Goal: Task Accomplishment & Management: Manage account settings

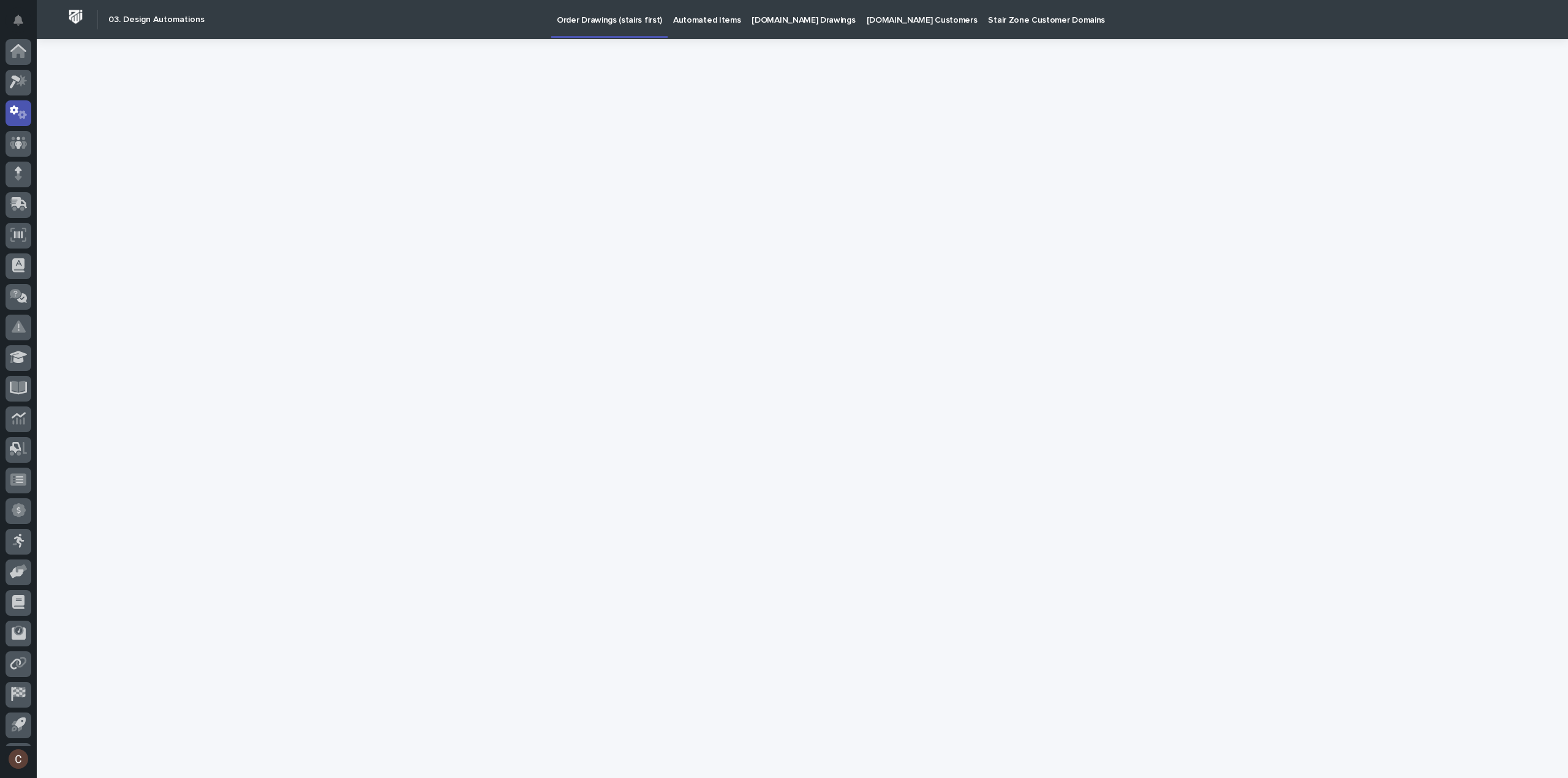
click at [19, 70] on div at bounding box center [18, 82] width 26 height 26
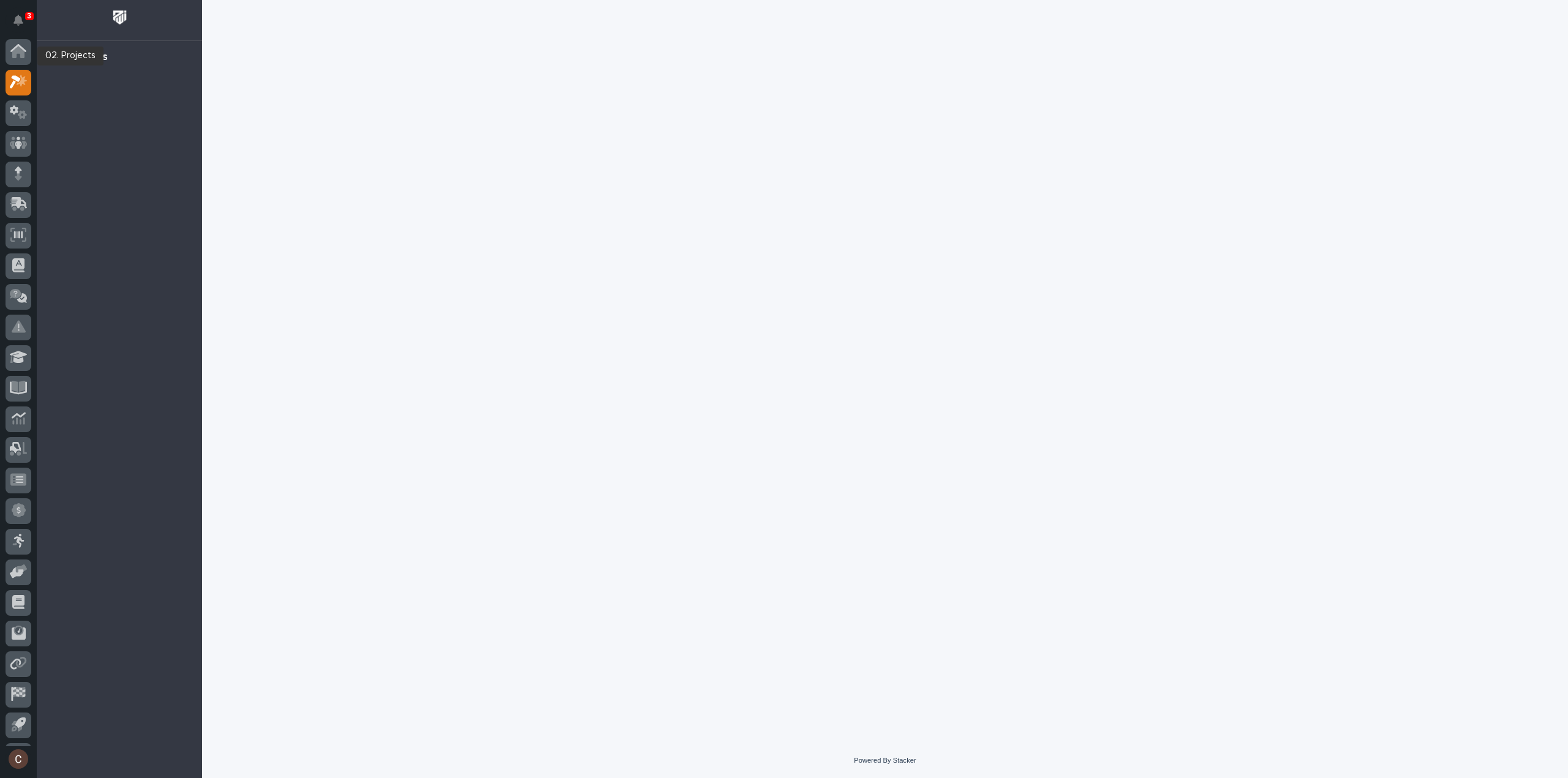
scroll to position [27, 0]
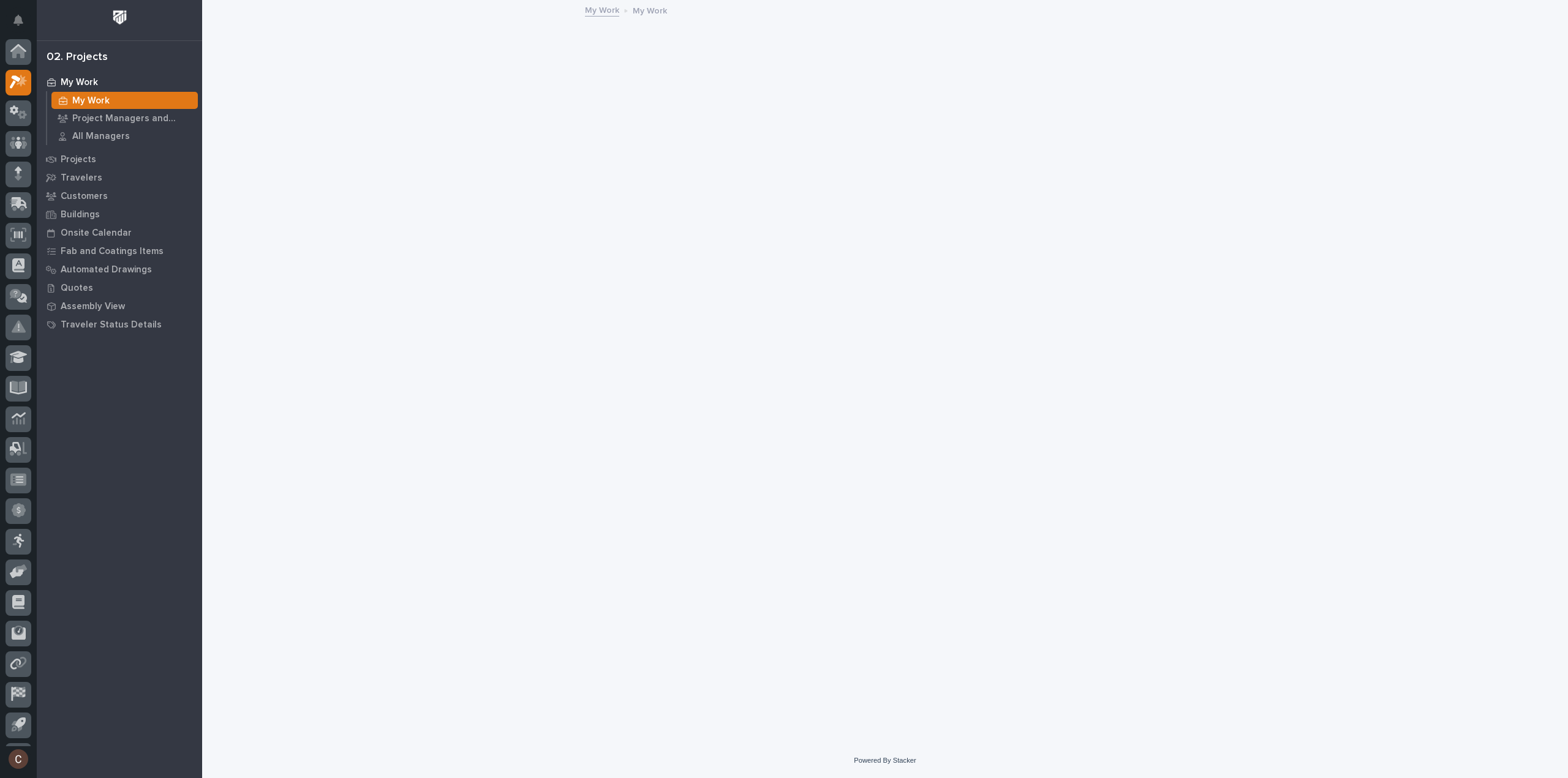
scroll to position [27, 0]
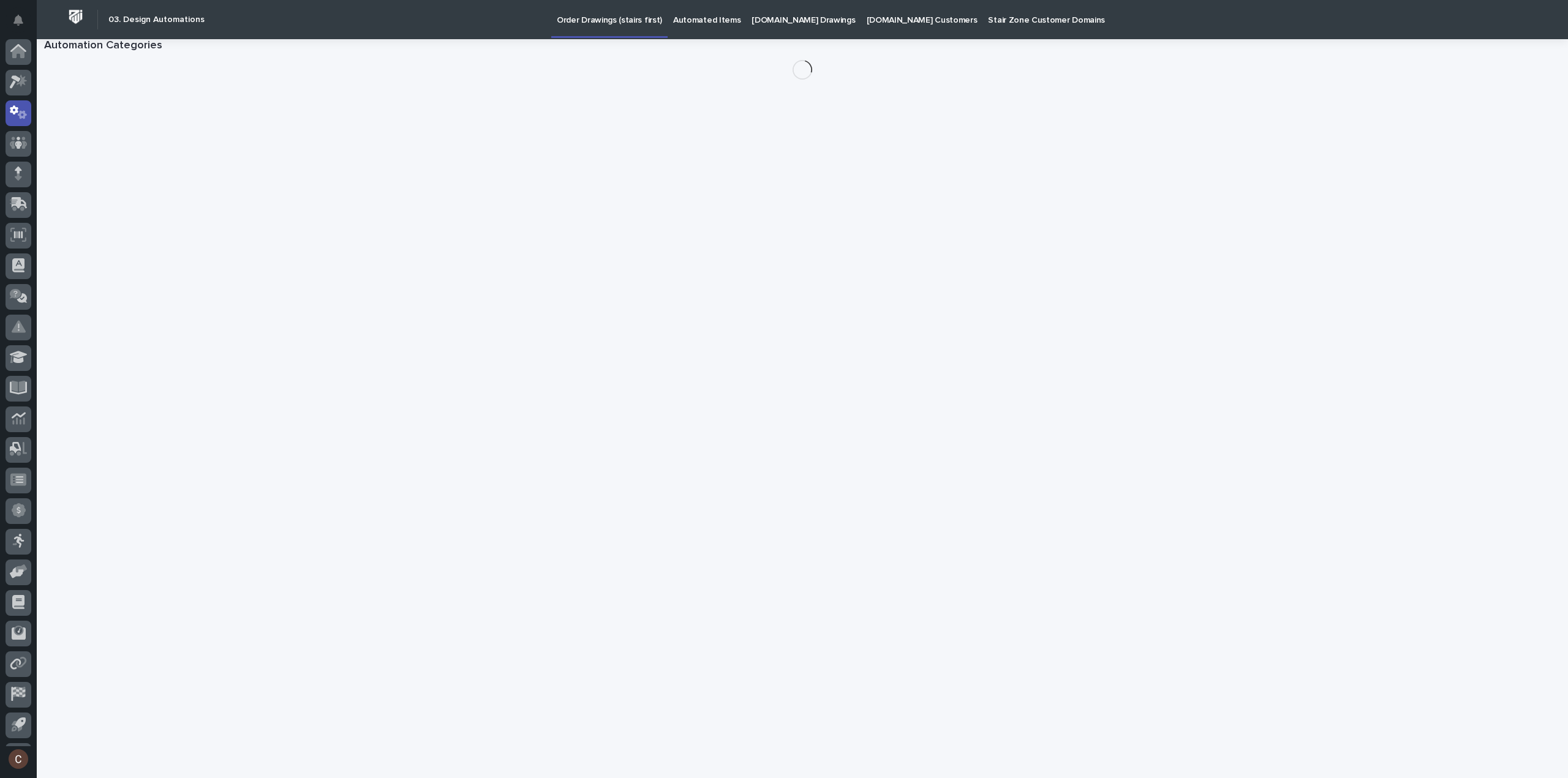
scroll to position [27, 0]
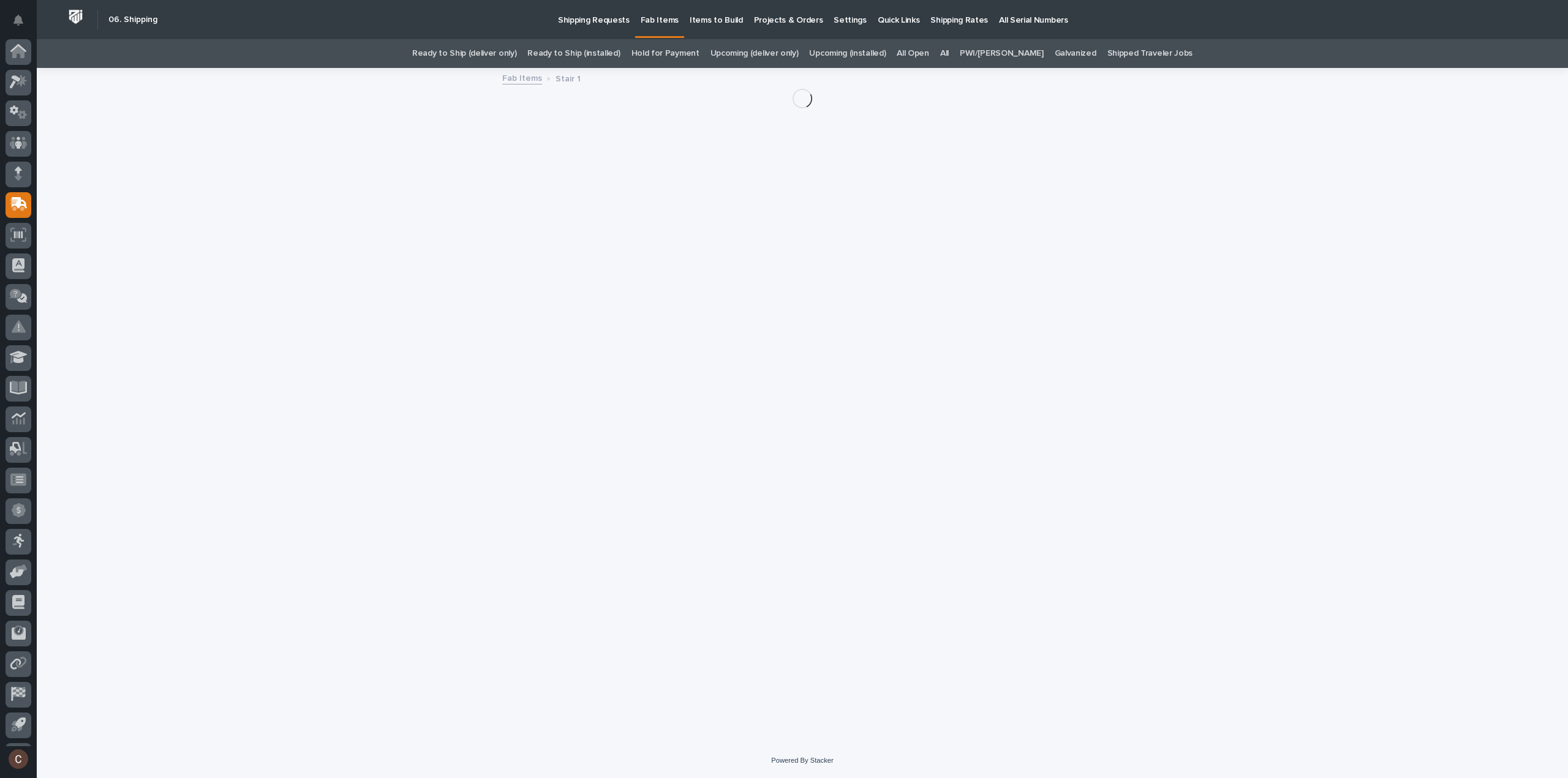
scroll to position [27, 0]
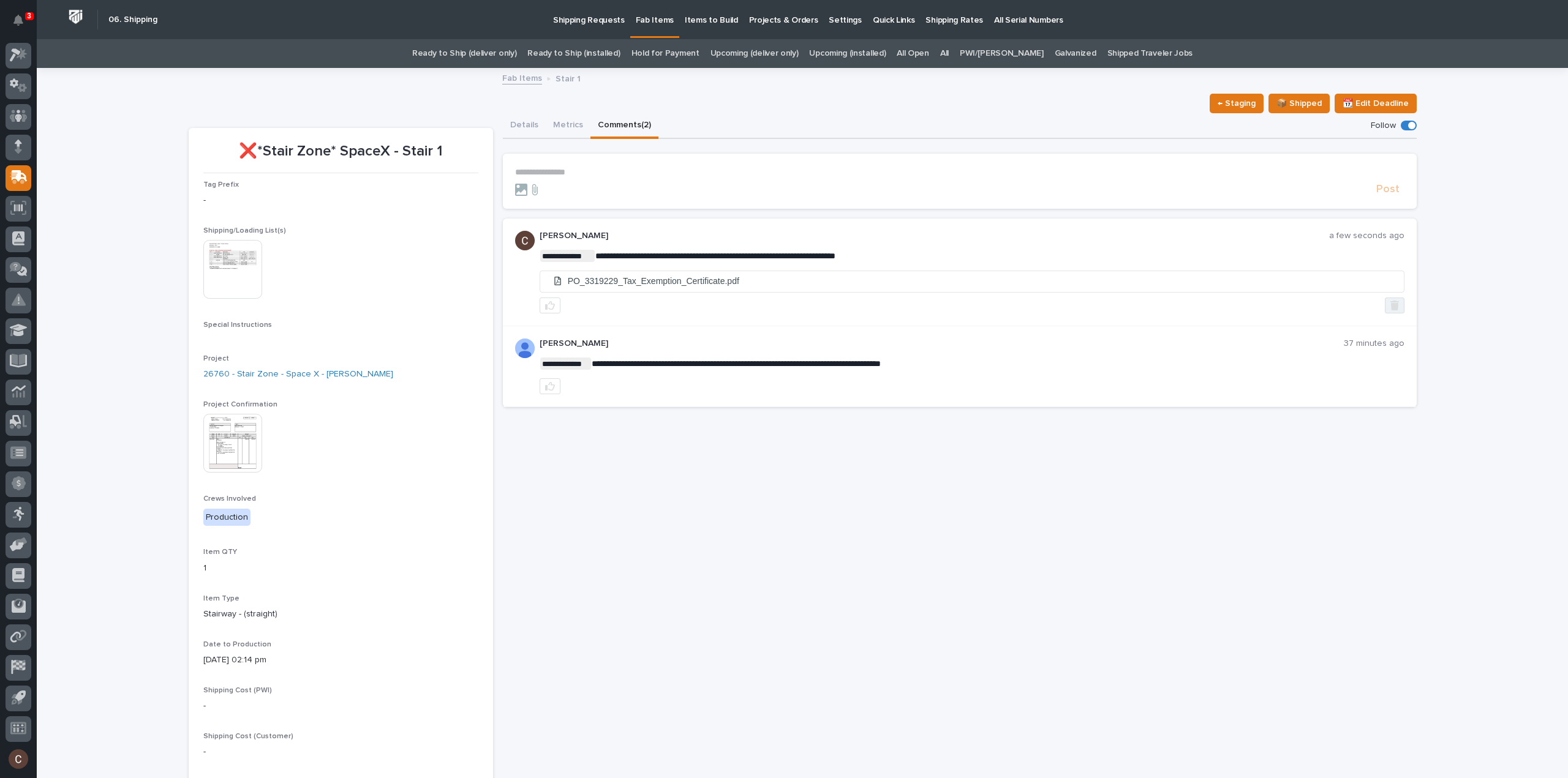
click at [1390, 301] on icon "button" at bounding box center [1394, 306] width 8 height 10
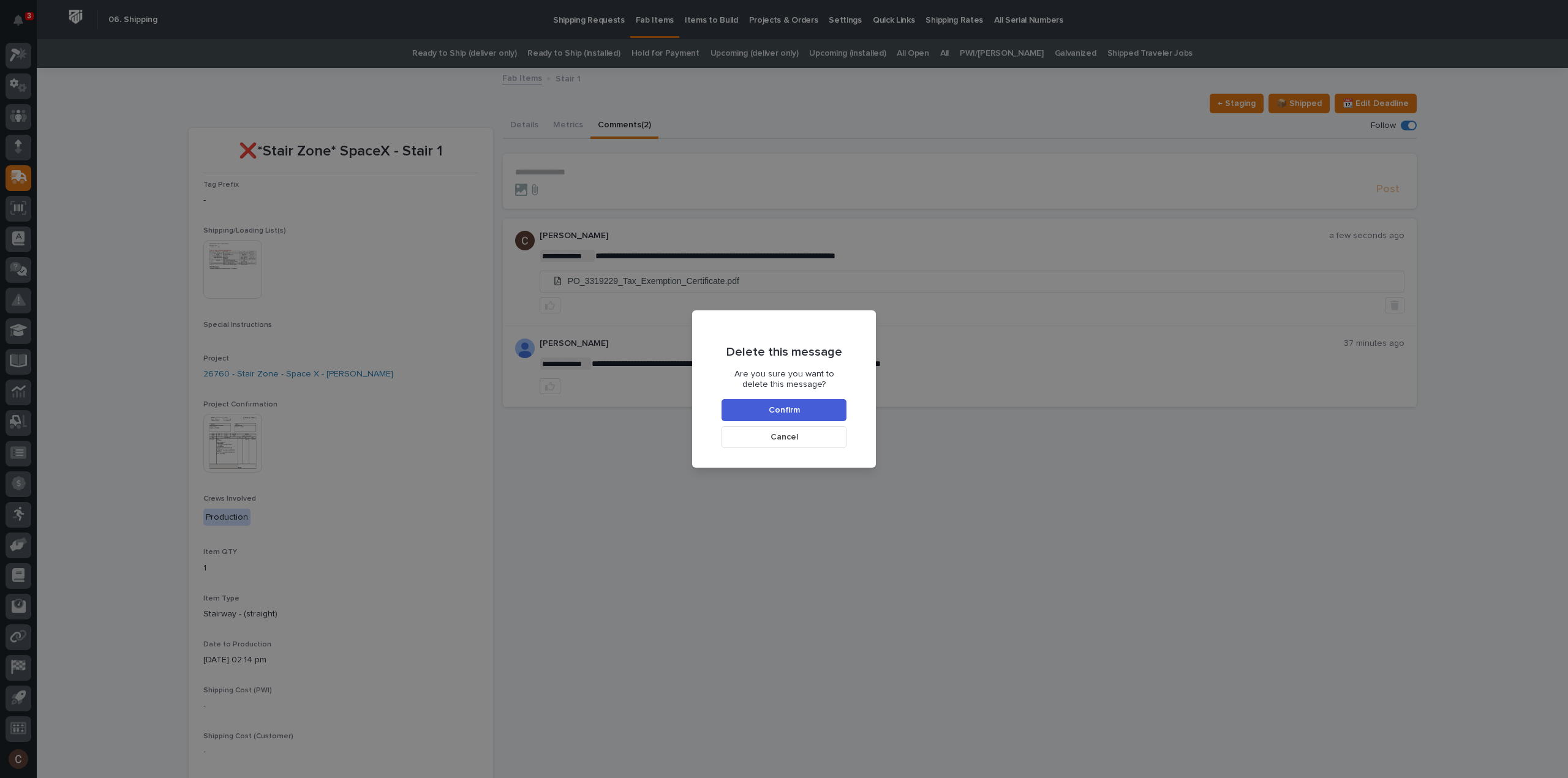
drag, startPoint x: 895, startPoint y: 303, endPoint x: 865, endPoint y: 375, distance: 78.0
click at [895, 302] on div "Delete this message Are you sure you want to delete this message? Confirm Cancel" at bounding box center [784, 389] width 1568 height 778
drag, startPoint x: 817, startPoint y: 429, endPoint x: 853, endPoint y: 369, distance: 70.0
click at [816, 430] on button "Cancel" at bounding box center [784, 438] width 124 height 22
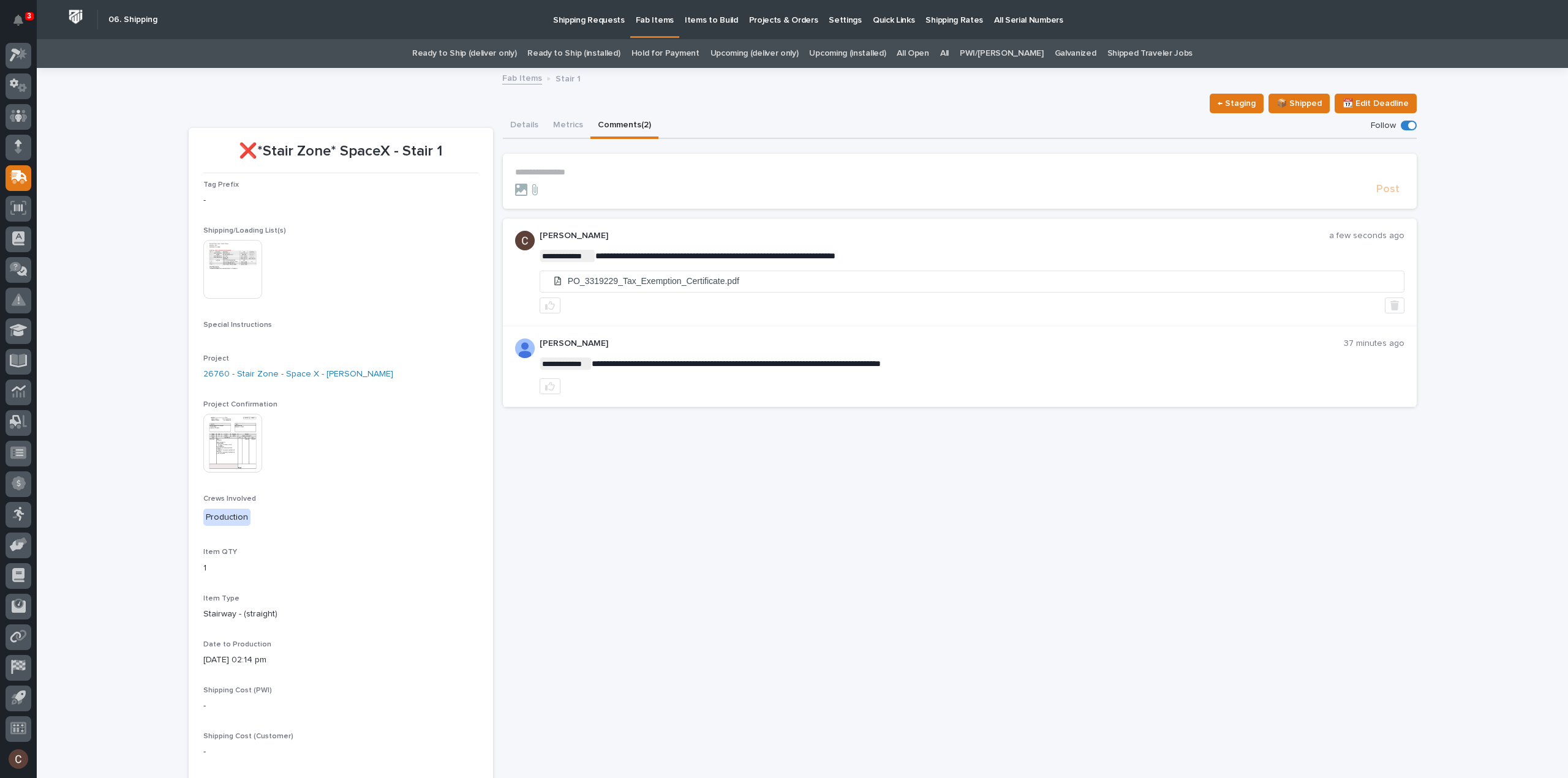
click at [1377, 302] on div at bounding box center [971, 305] width 865 height 16
click at [1385, 305] on button "button" at bounding box center [1394, 305] width 19 height 16
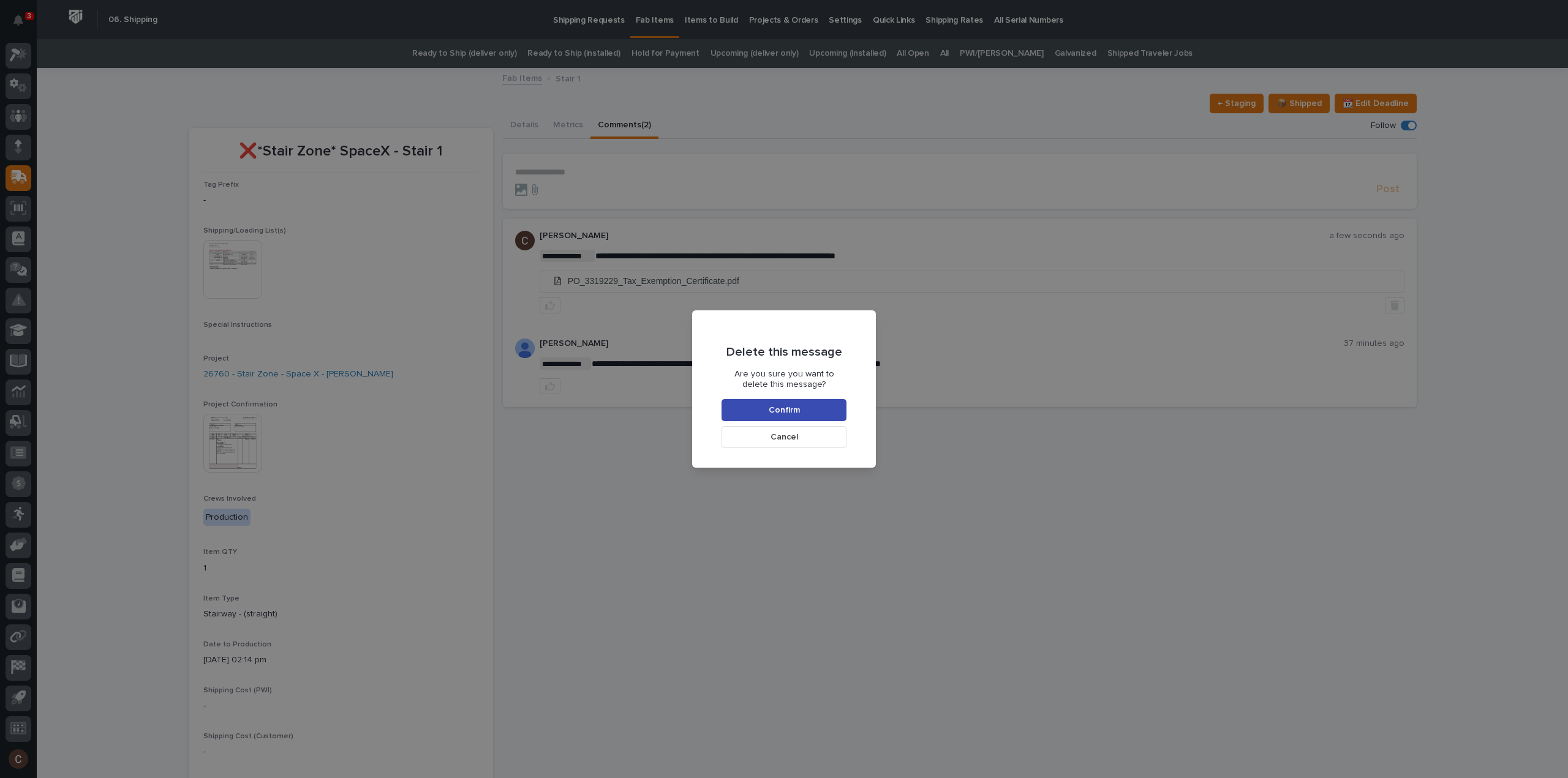
click at [829, 402] on button "Confirm" at bounding box center [784, 410] width 124 height 22
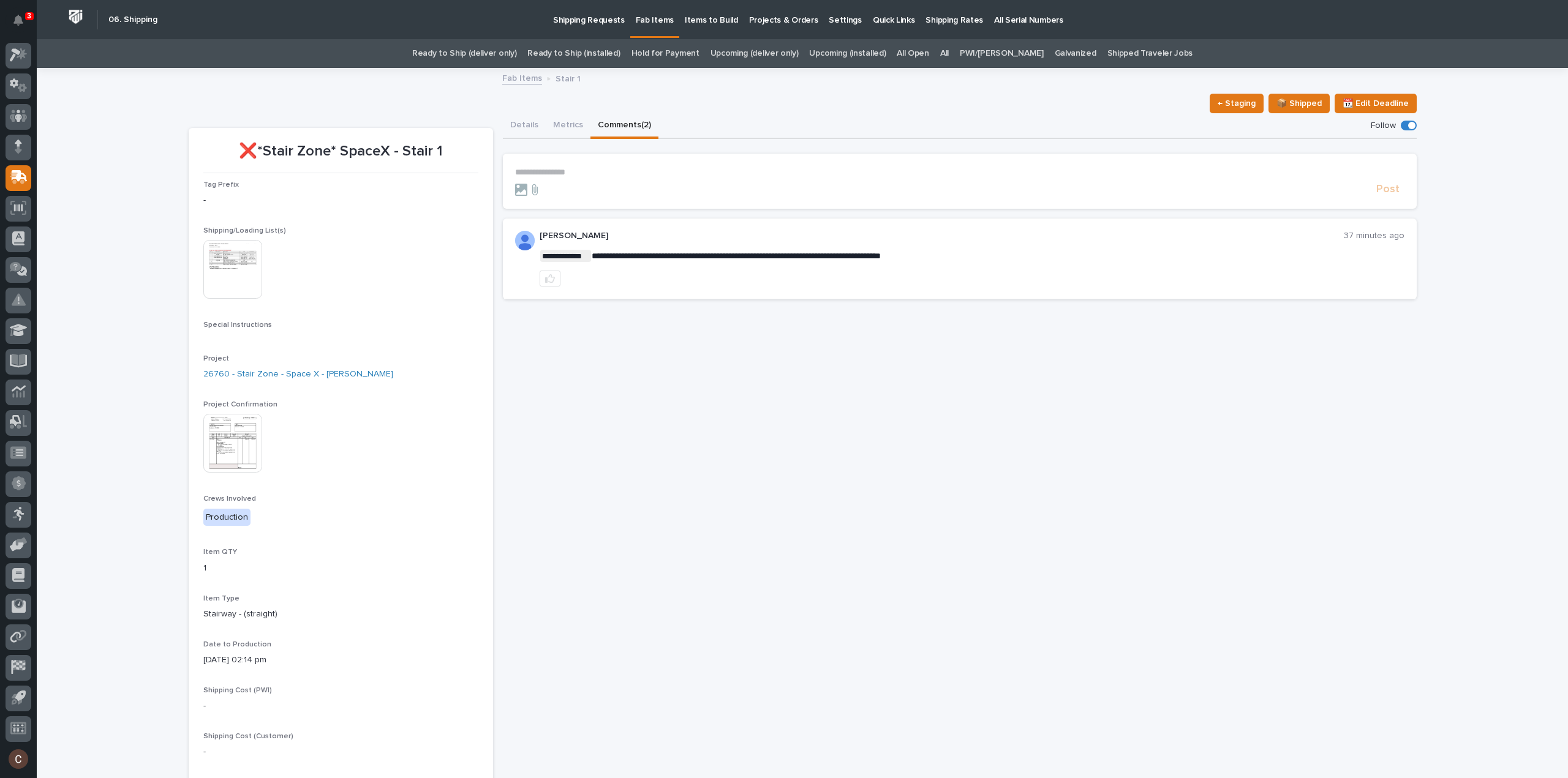
click at [645, 169] on p "**********" at bounding box center [960, 172] width 890 height 10
click at [533, 195] on icon at bounding box center [535, 195] width 5 height 11
click at [527, 189] on input "file" at bounding box center [527, 189] width 0 height 0
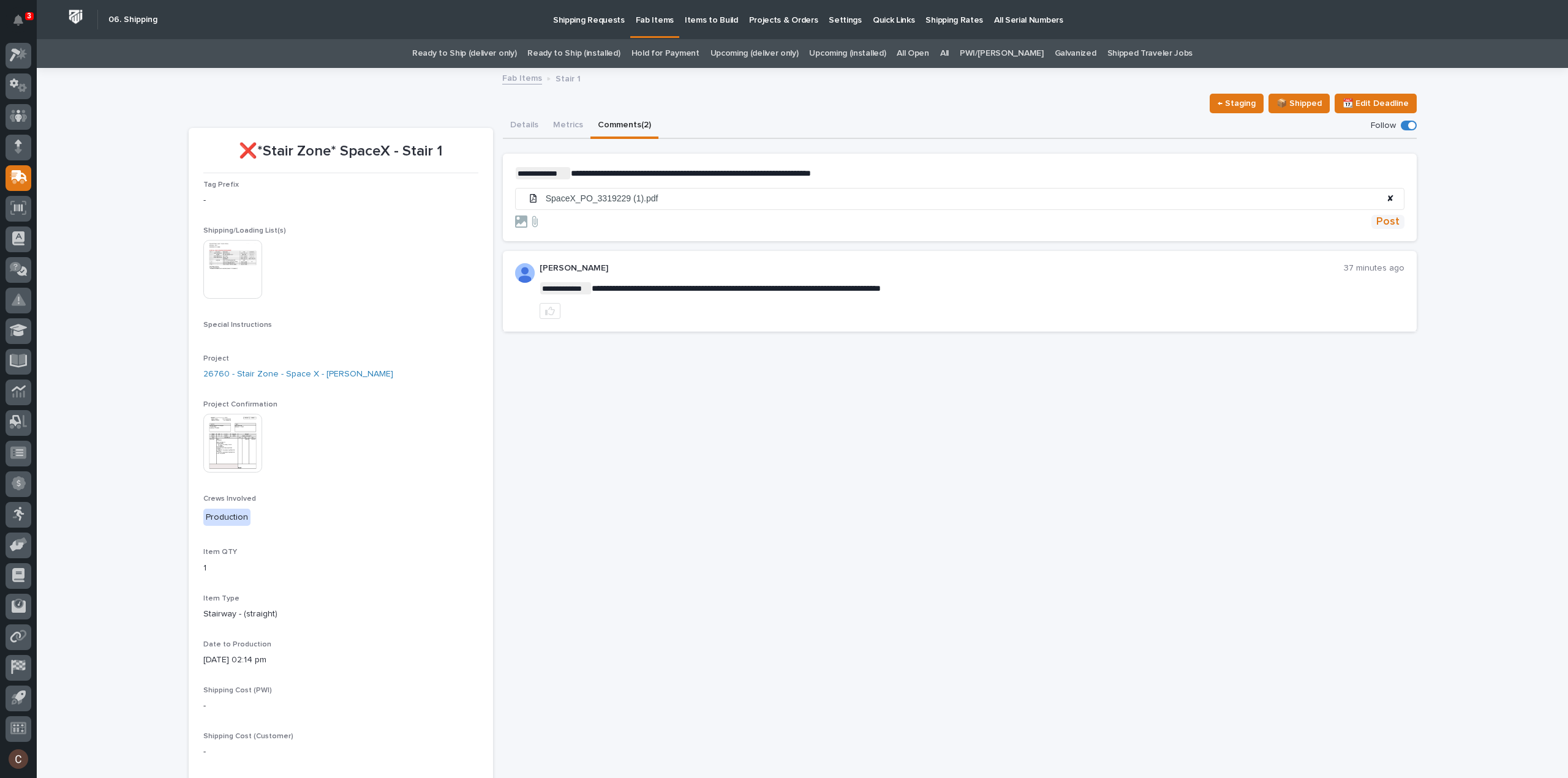
click at [1383, 225] on span "Post" at bounding box center [1388, 222] width 23 height 14
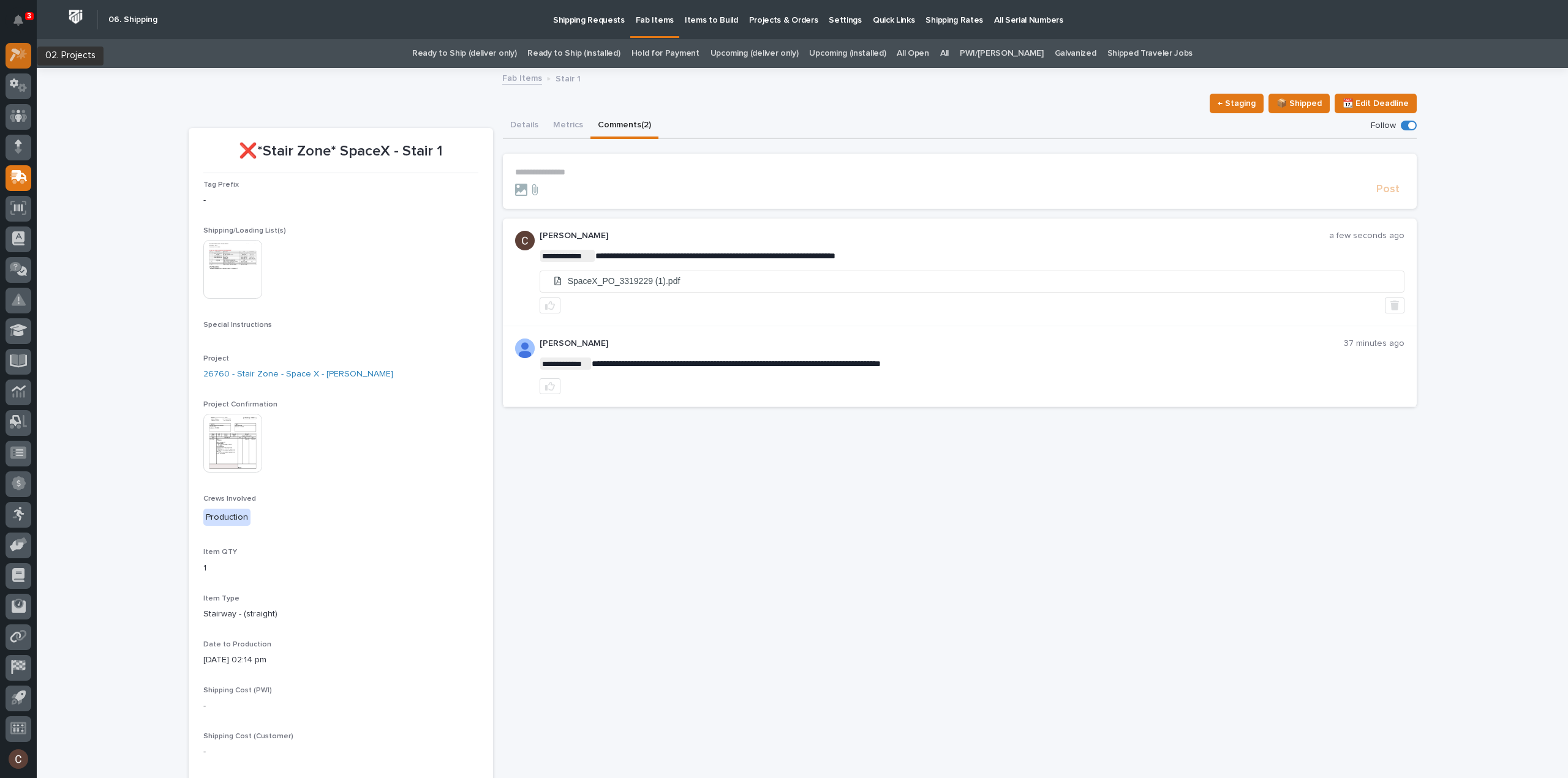
click at [19, 55] on icon at bounding box center [18, 54] width 17 height 14
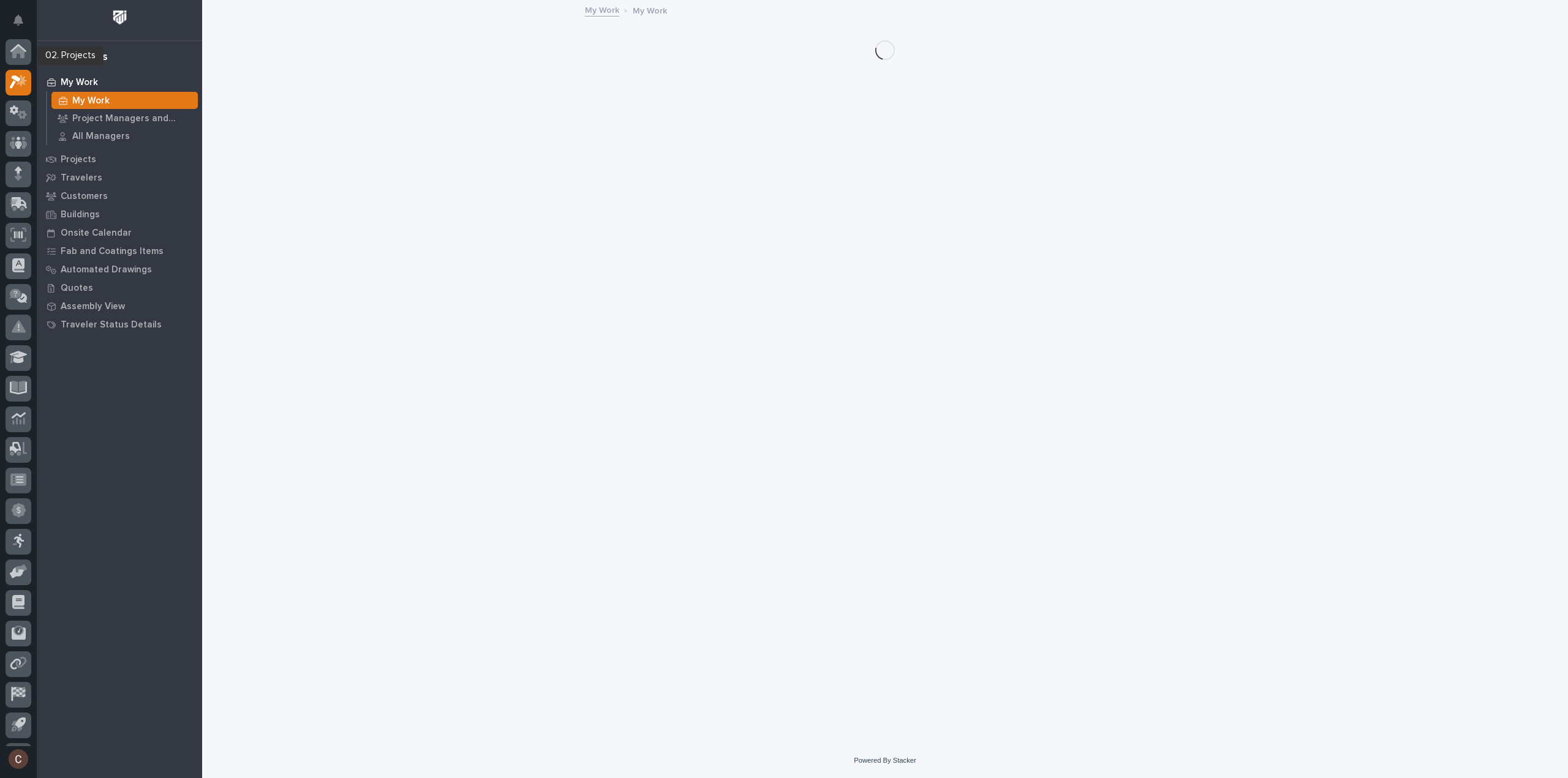
scroll to position [27, 0]
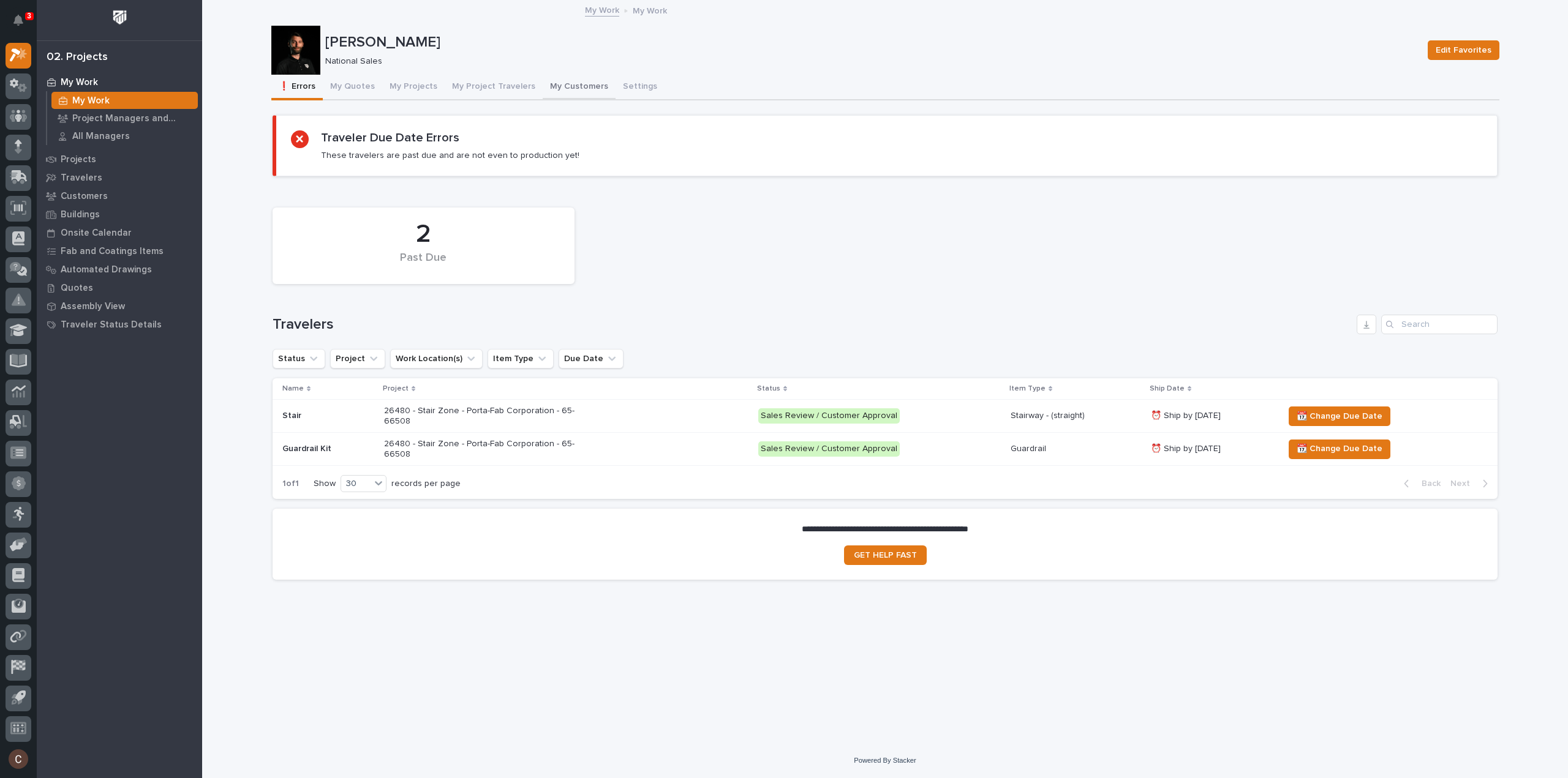
click at [591, 89] on button "My Customers" at bounding box center [579, 88] width 73 height 26
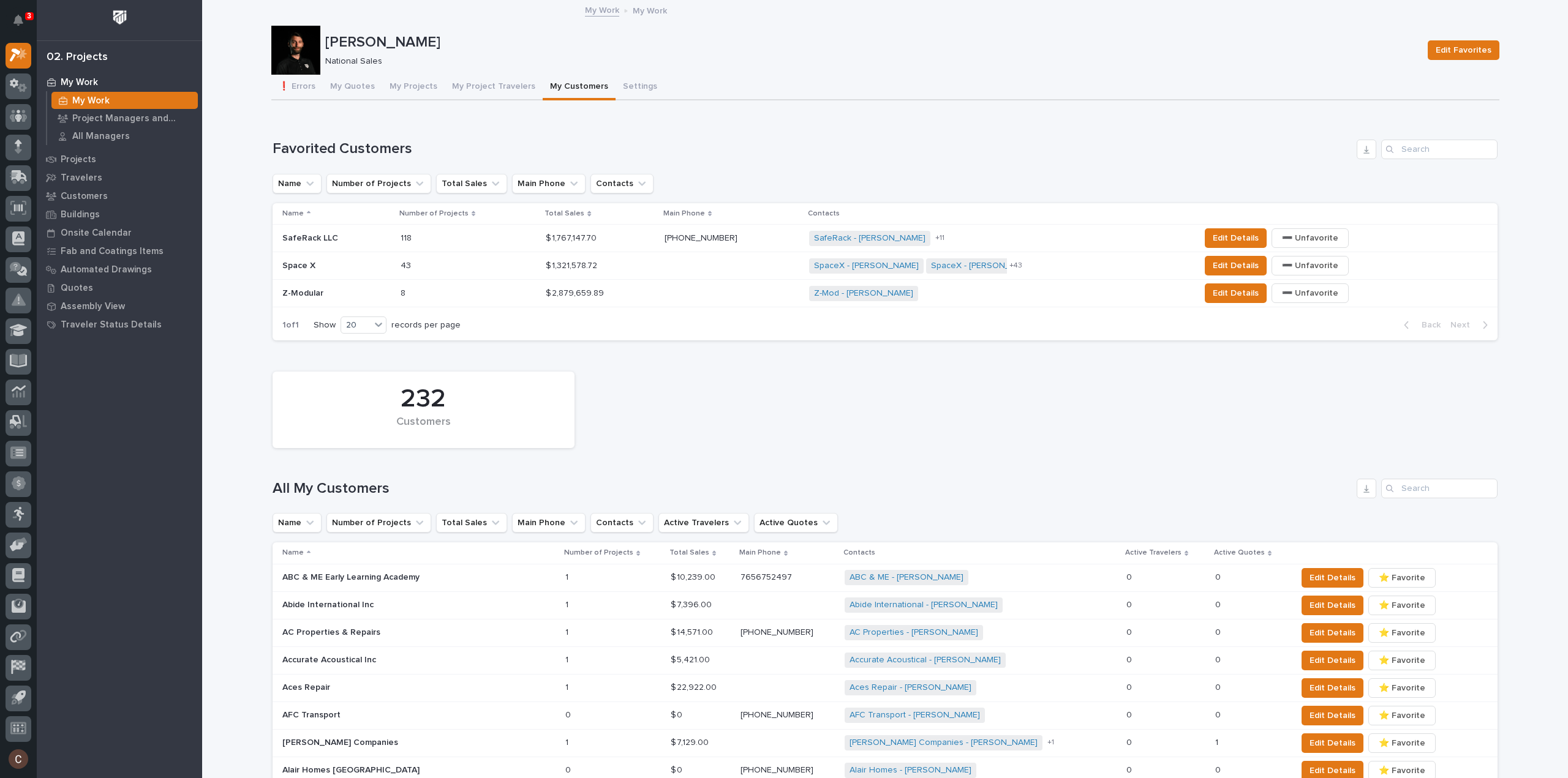
click at [314, 263] on p at bounding box center [336, 265] width 108 height 10
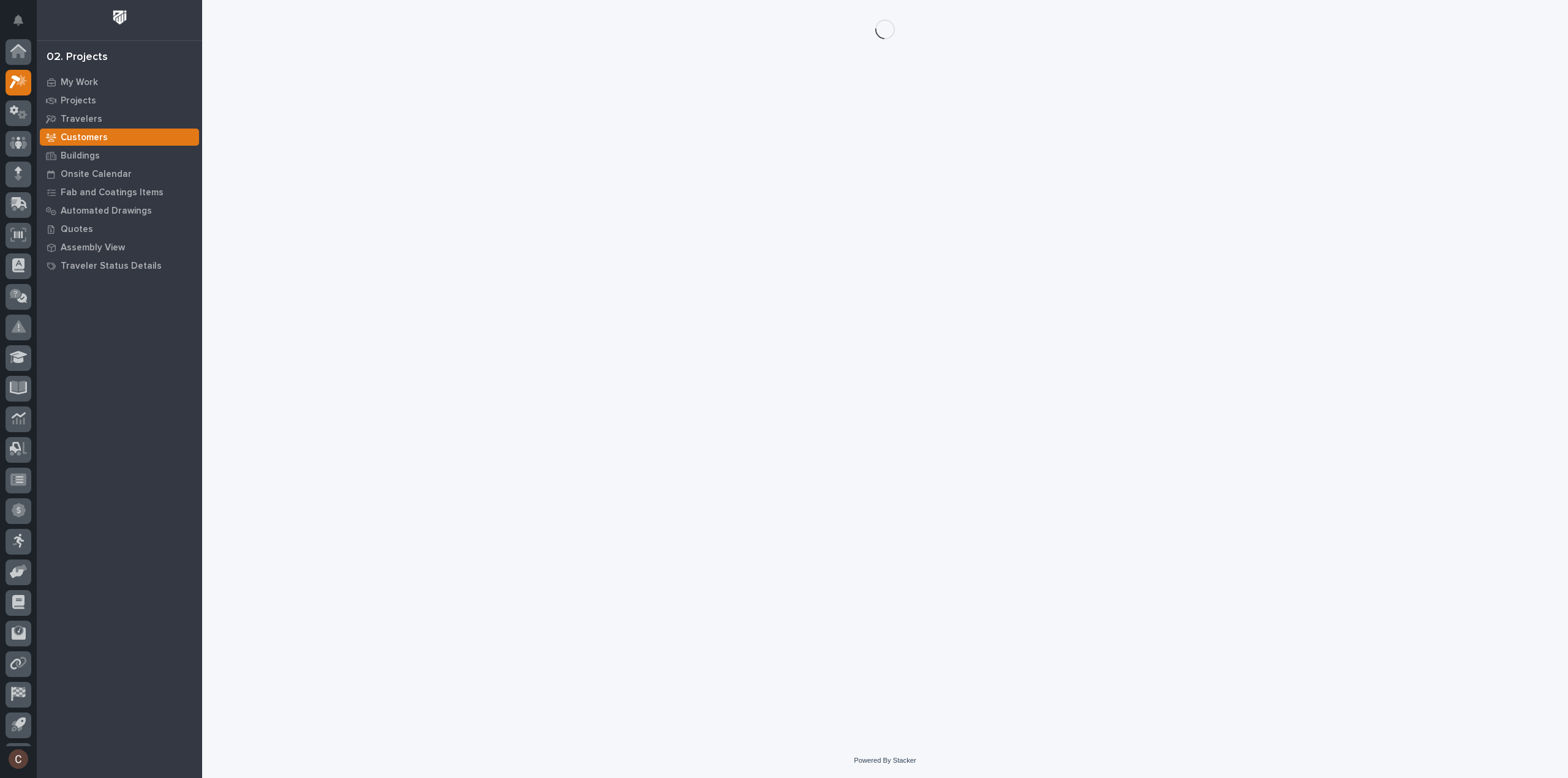
scroll to position [27, 0]
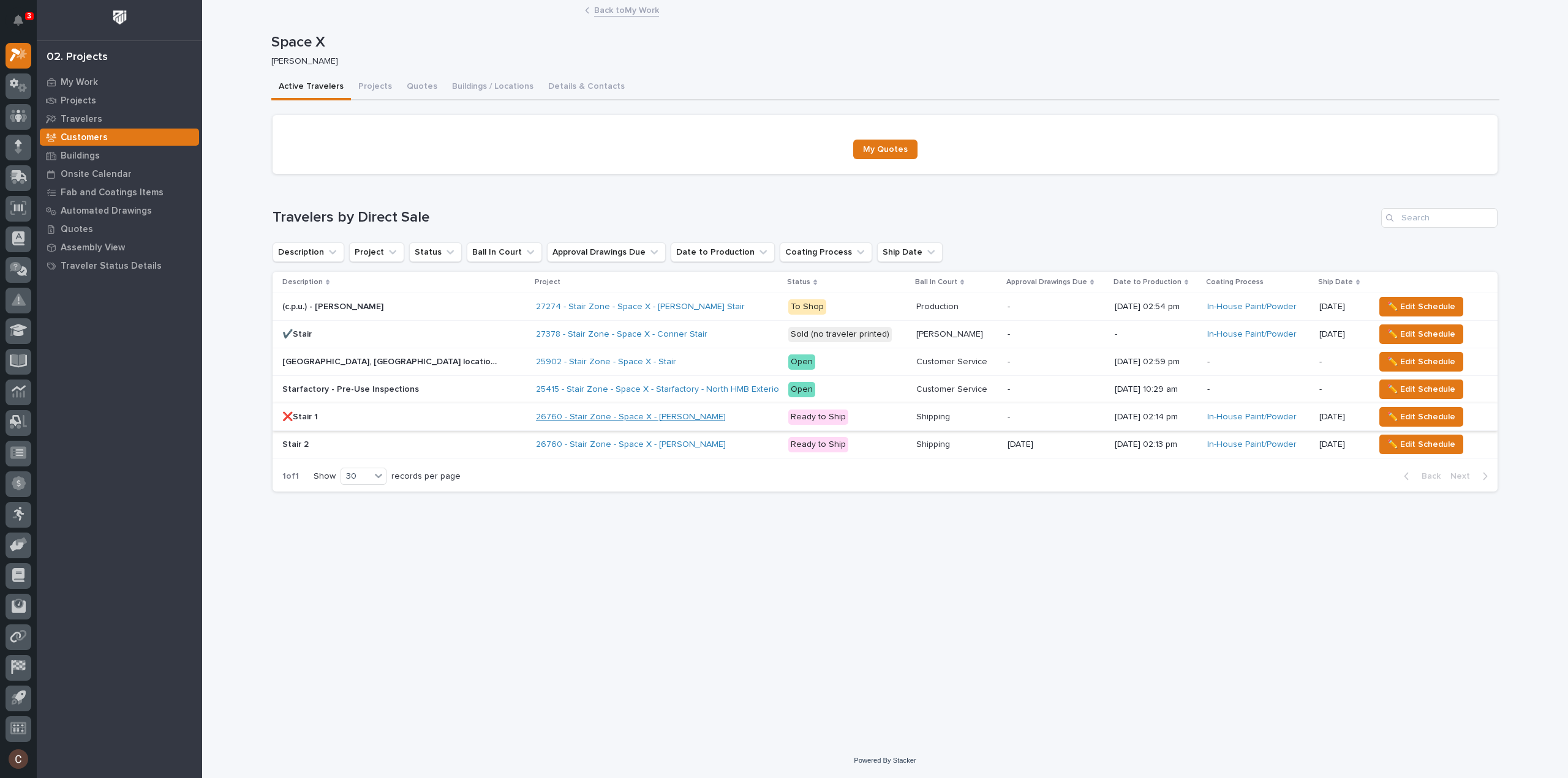
click at [664, 416] on link "26760 - Stair Zone - Space X - Harrison Holloway" at bounding box center [630, 416] width 189 height 10
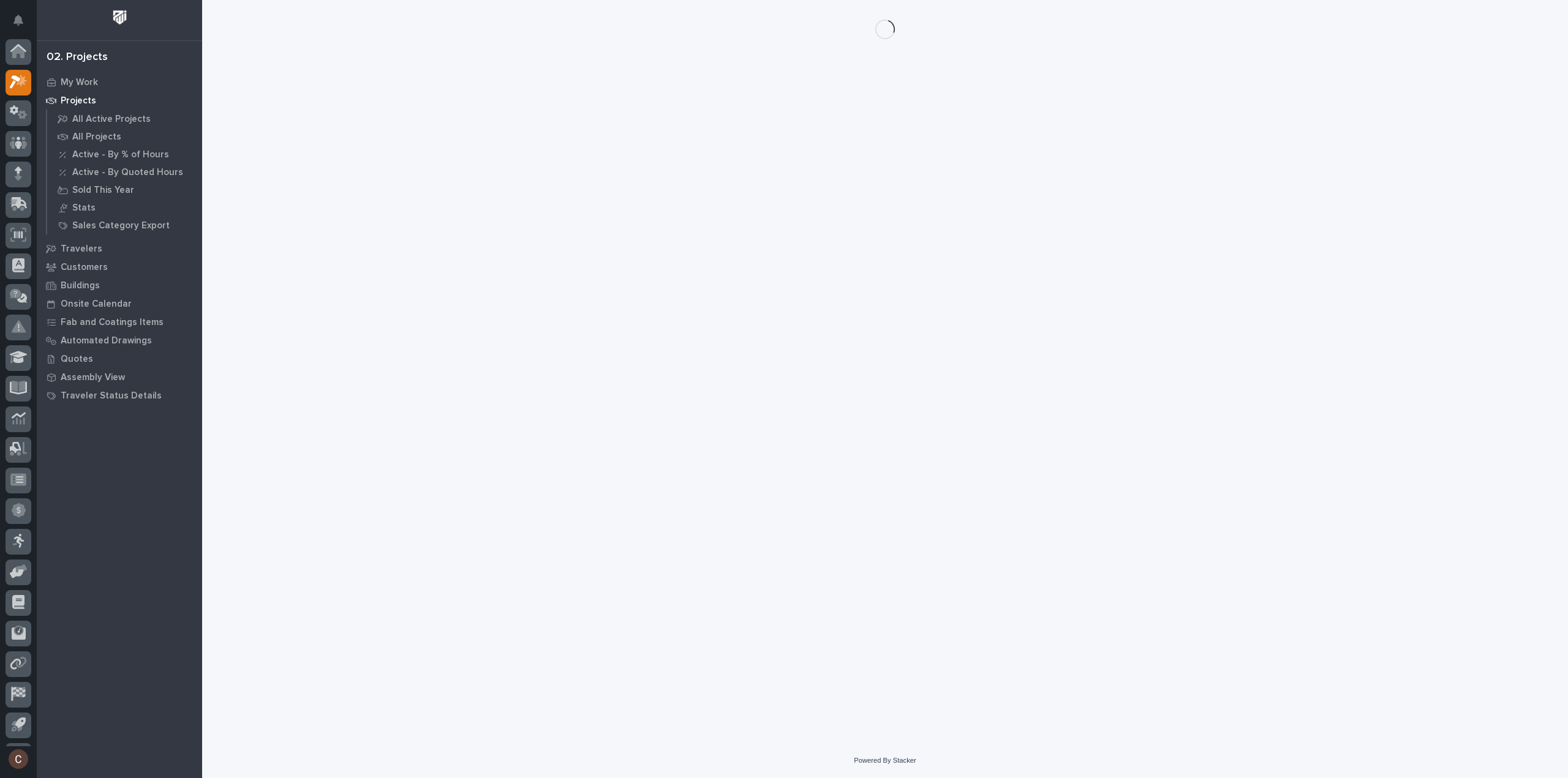
scroll to position [27, 0]
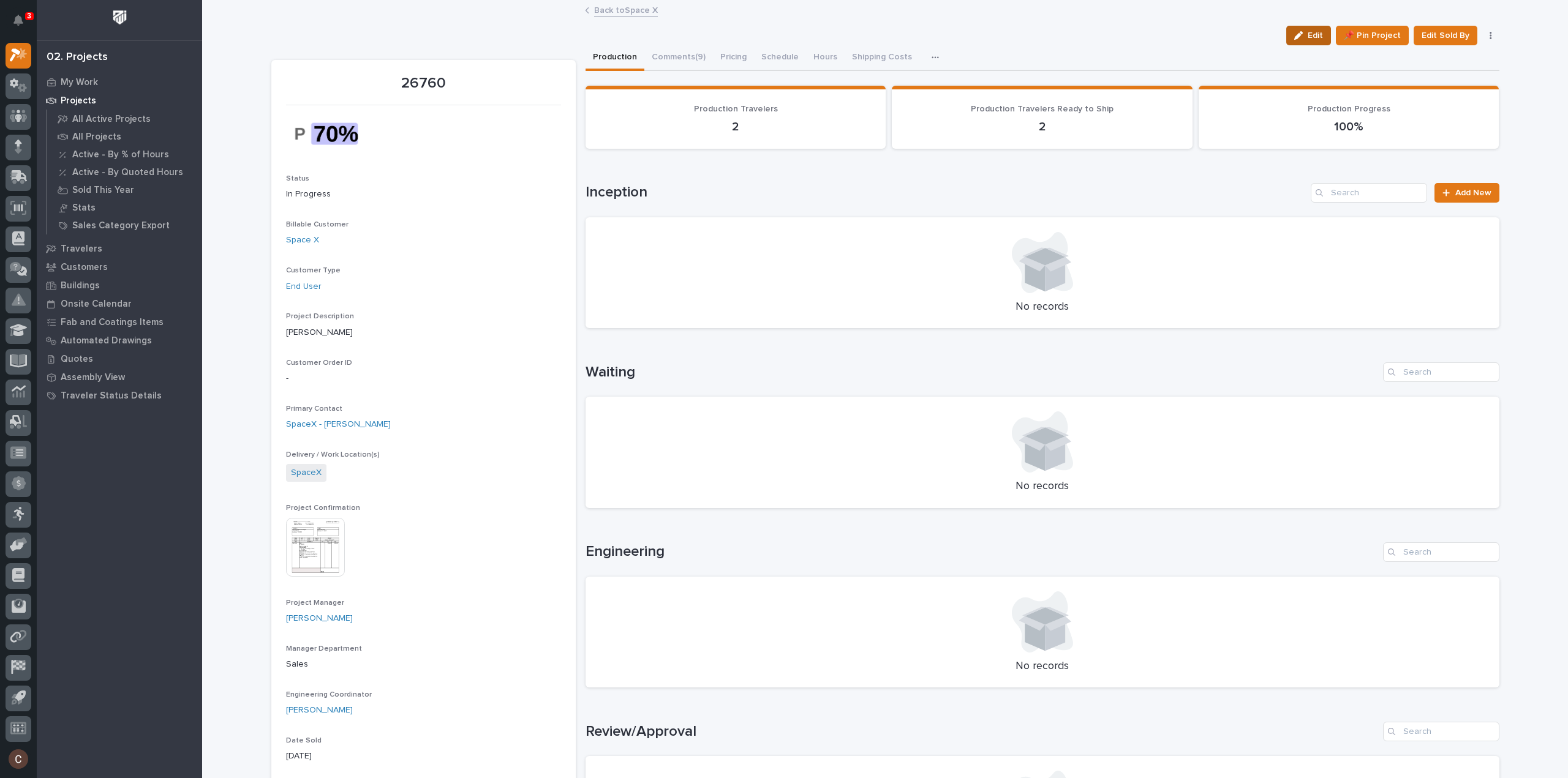
click at [1287, 36] on button "Edit" at bounding box center [1308, 35] width 45 height 19
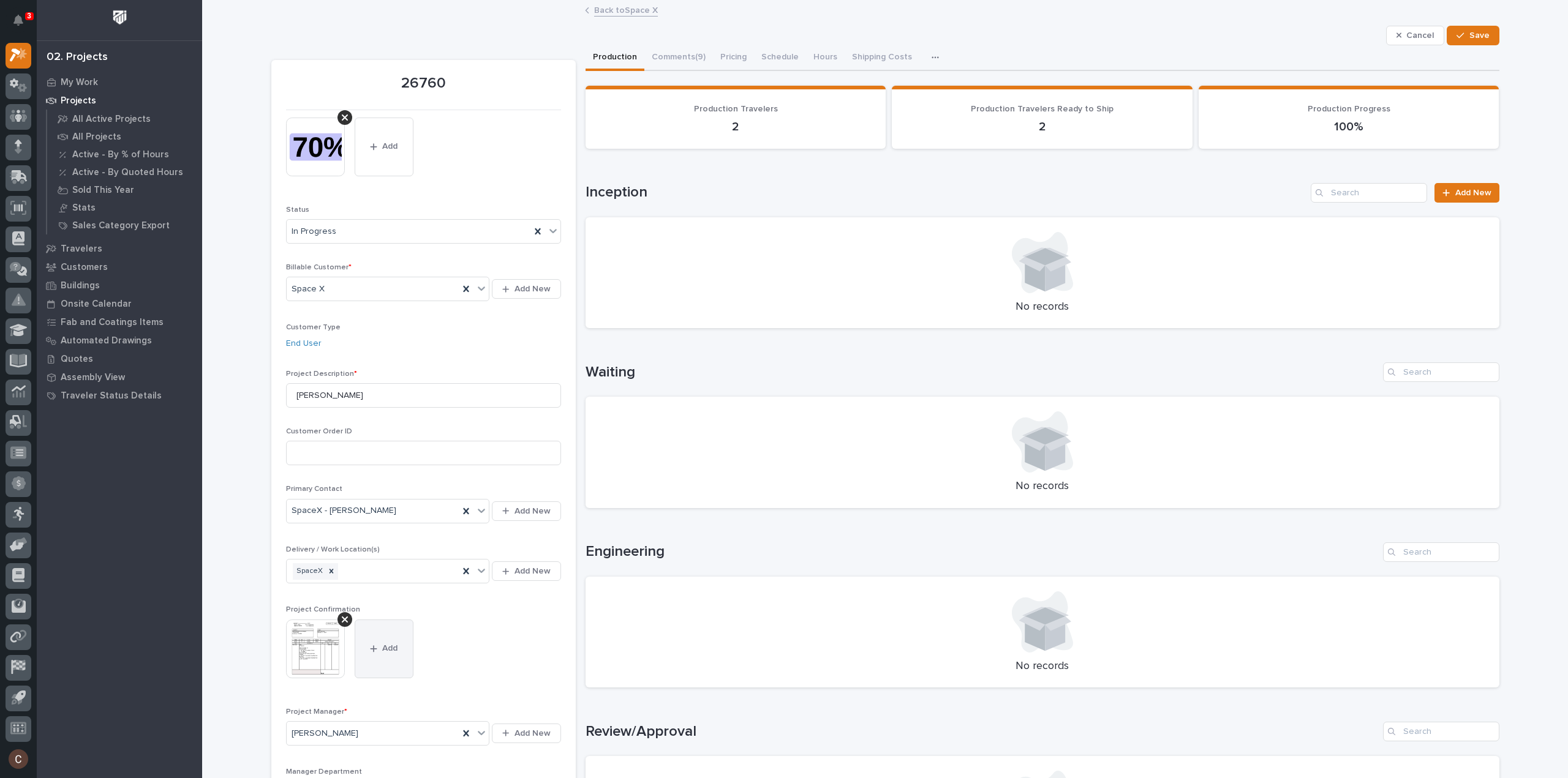
click at [370, 653] on button "Add" at bounding box center [384, 649] width 59 height 59
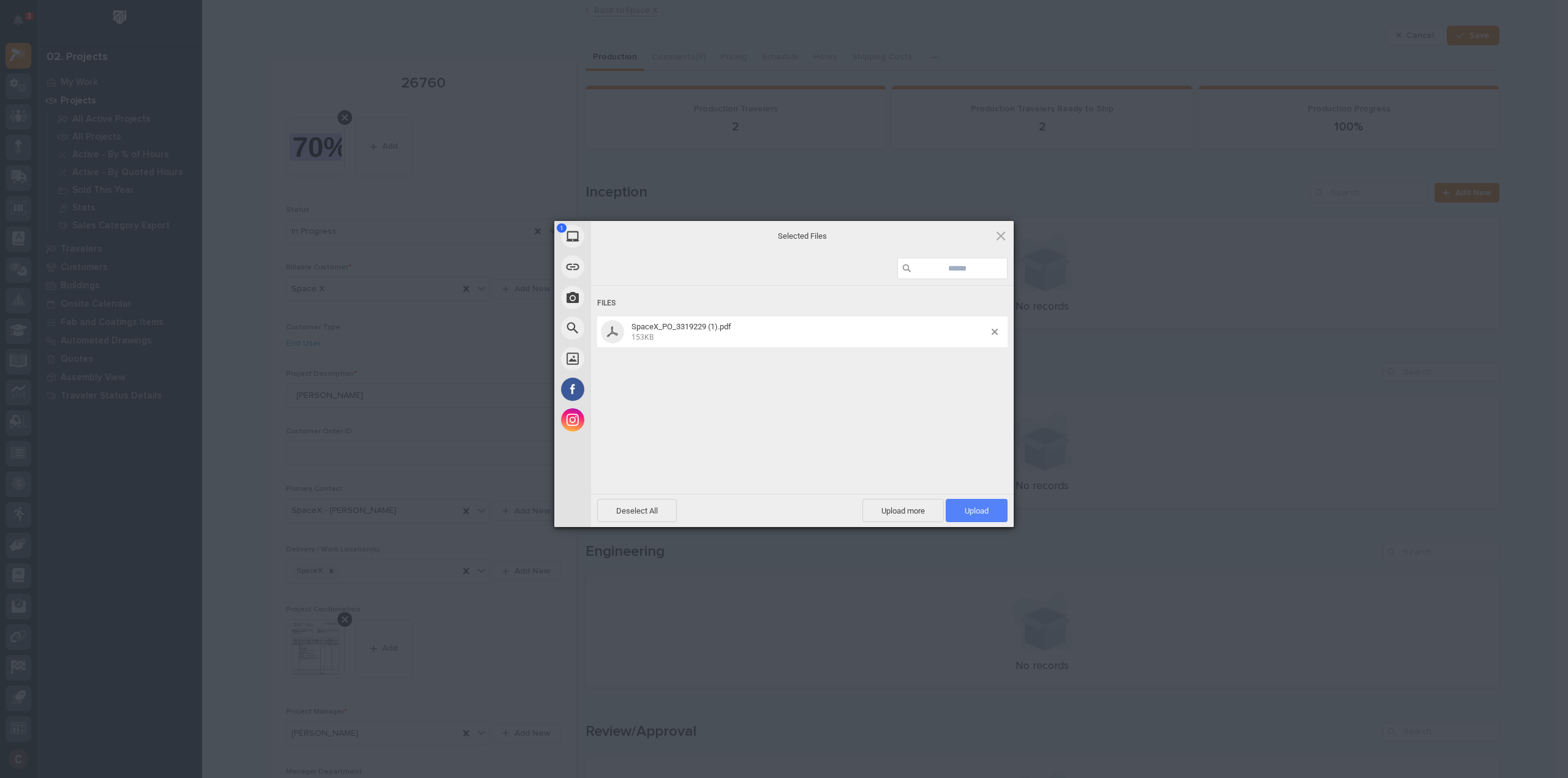
click at [987, 519] on span "Upload 1" at bounding box center [977, 510] width 62 height 23
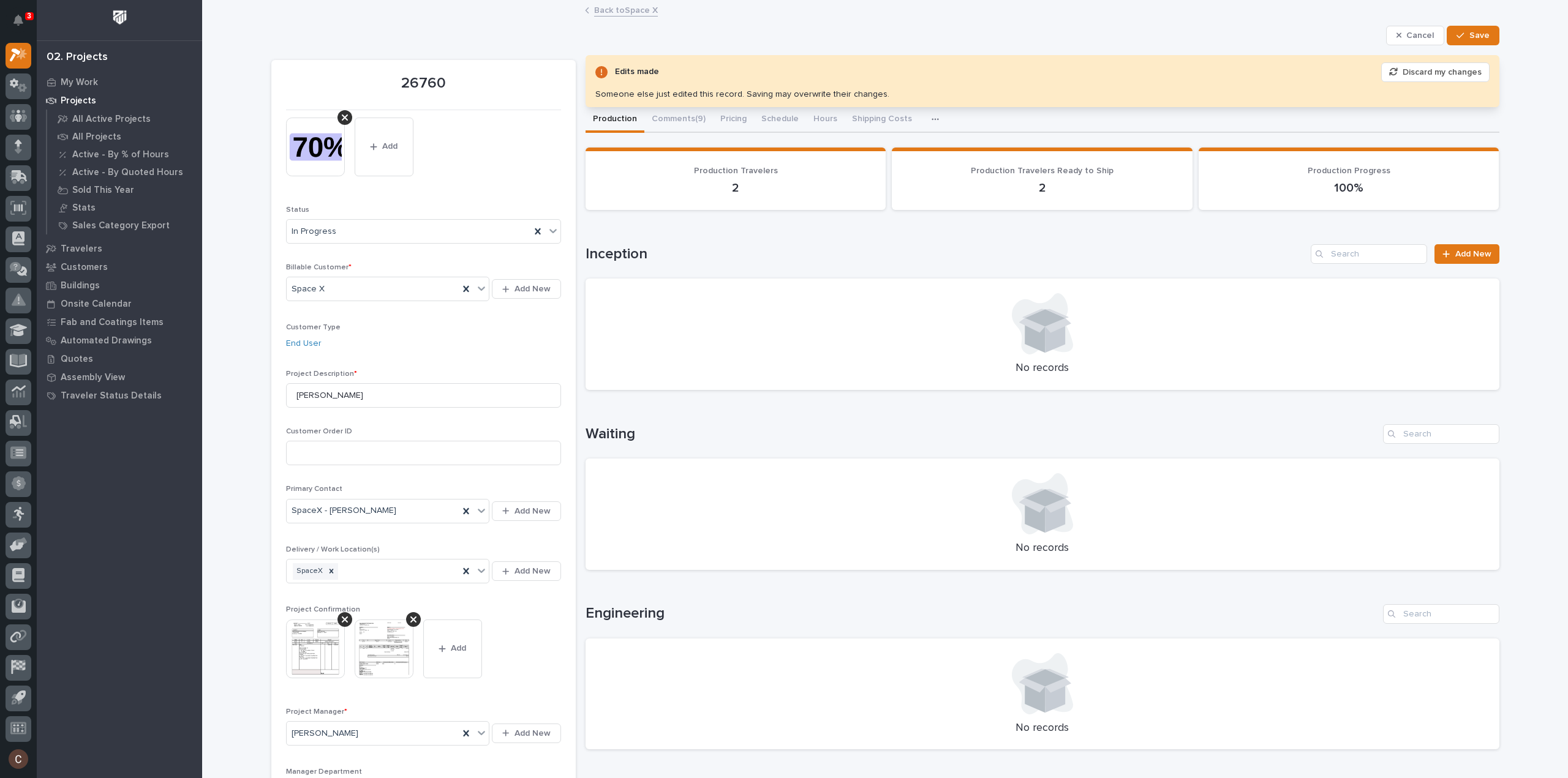
drag, startPoint x: 1470, startPoint y: 30, endPoint x: 1472, endPoint y: 70, distance: 40.0
click at [1470, 30] on span "Save" at bounding box center [1479, 36] width 20 height 11
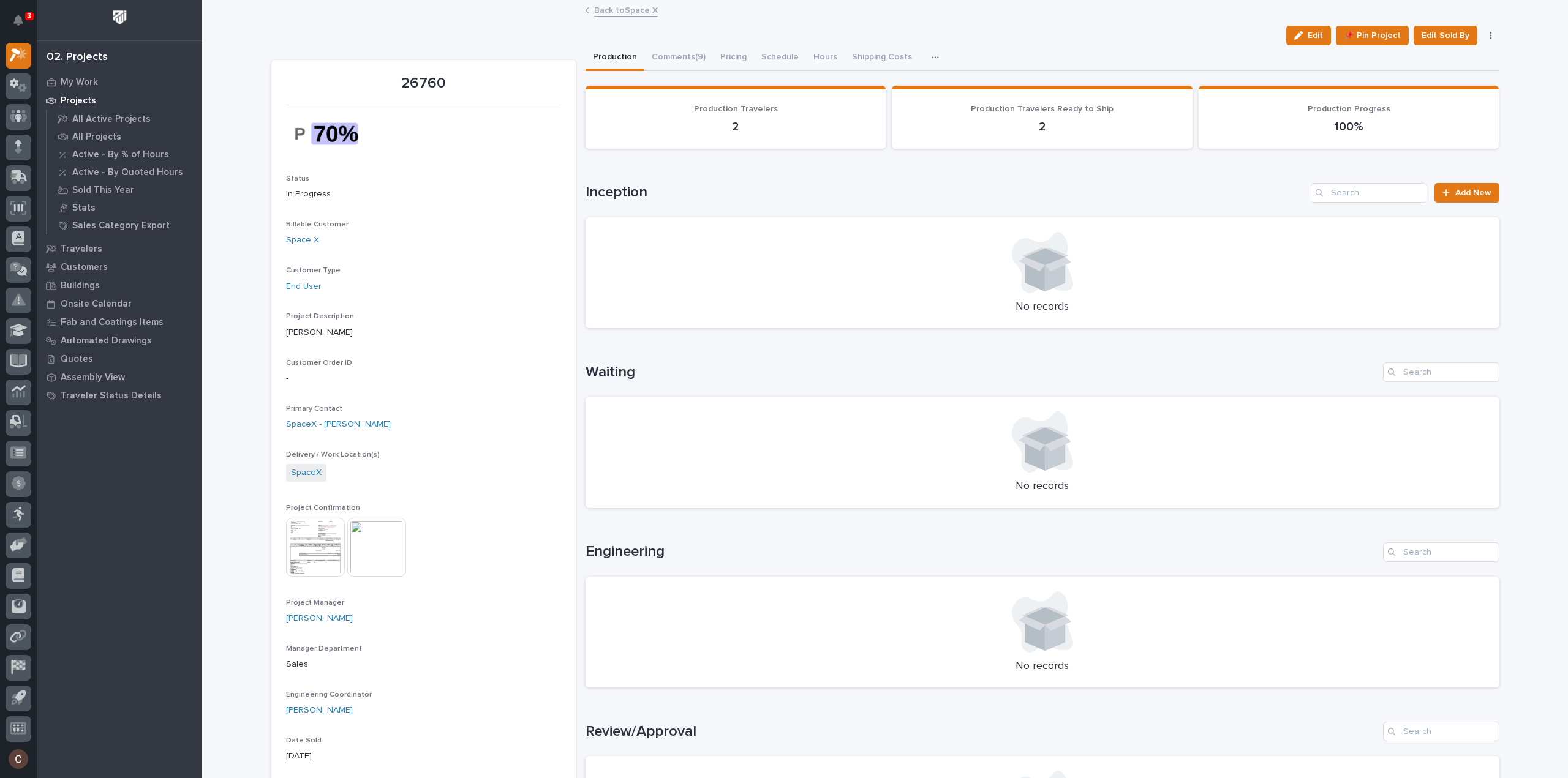
click at [374, 566] on img at bounding box center [376, 547] width 59 height 59
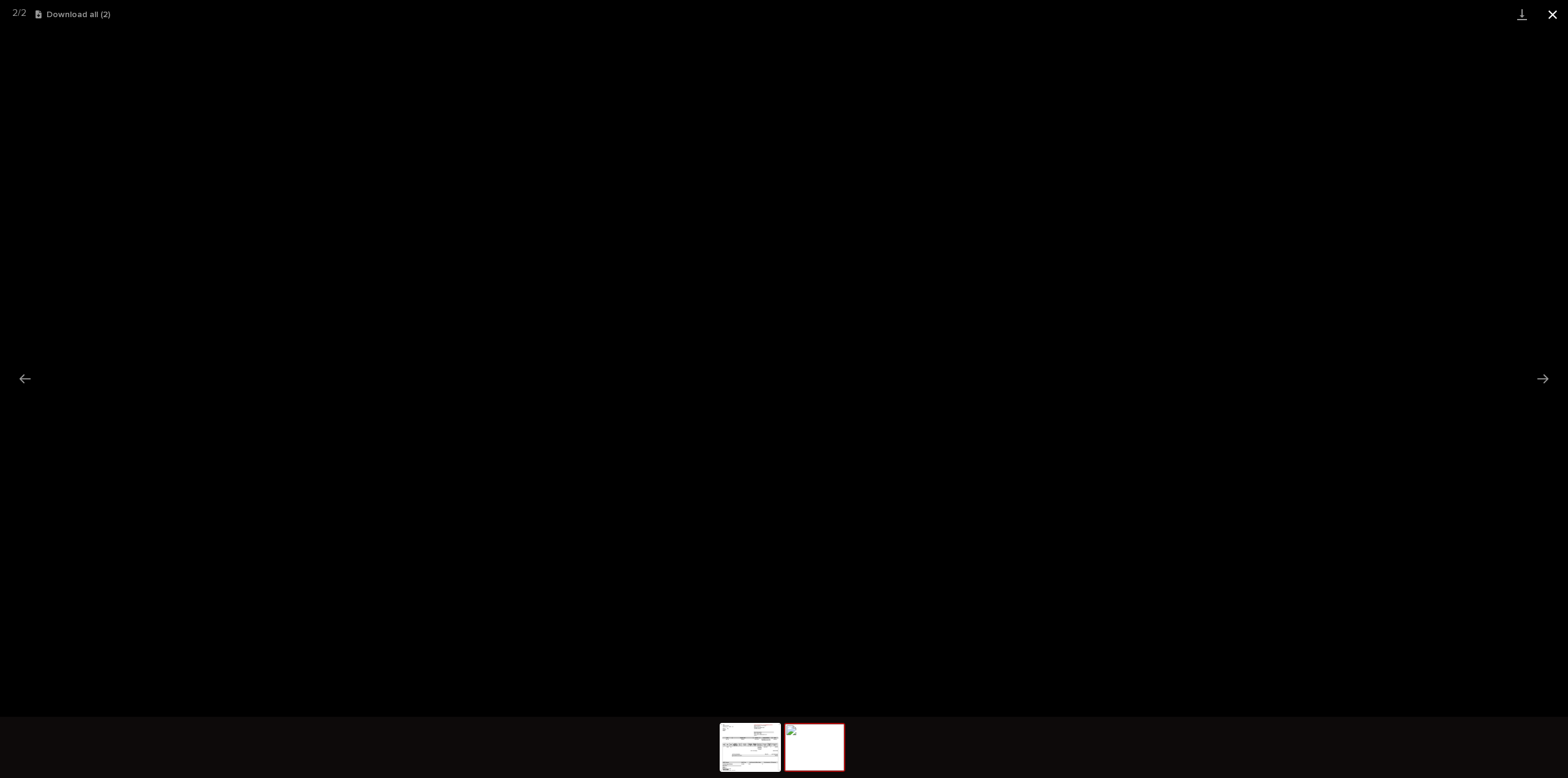
click at [1561, 16] on button "Close gallery" at bounding box center [1552, 14] width 30 height 28
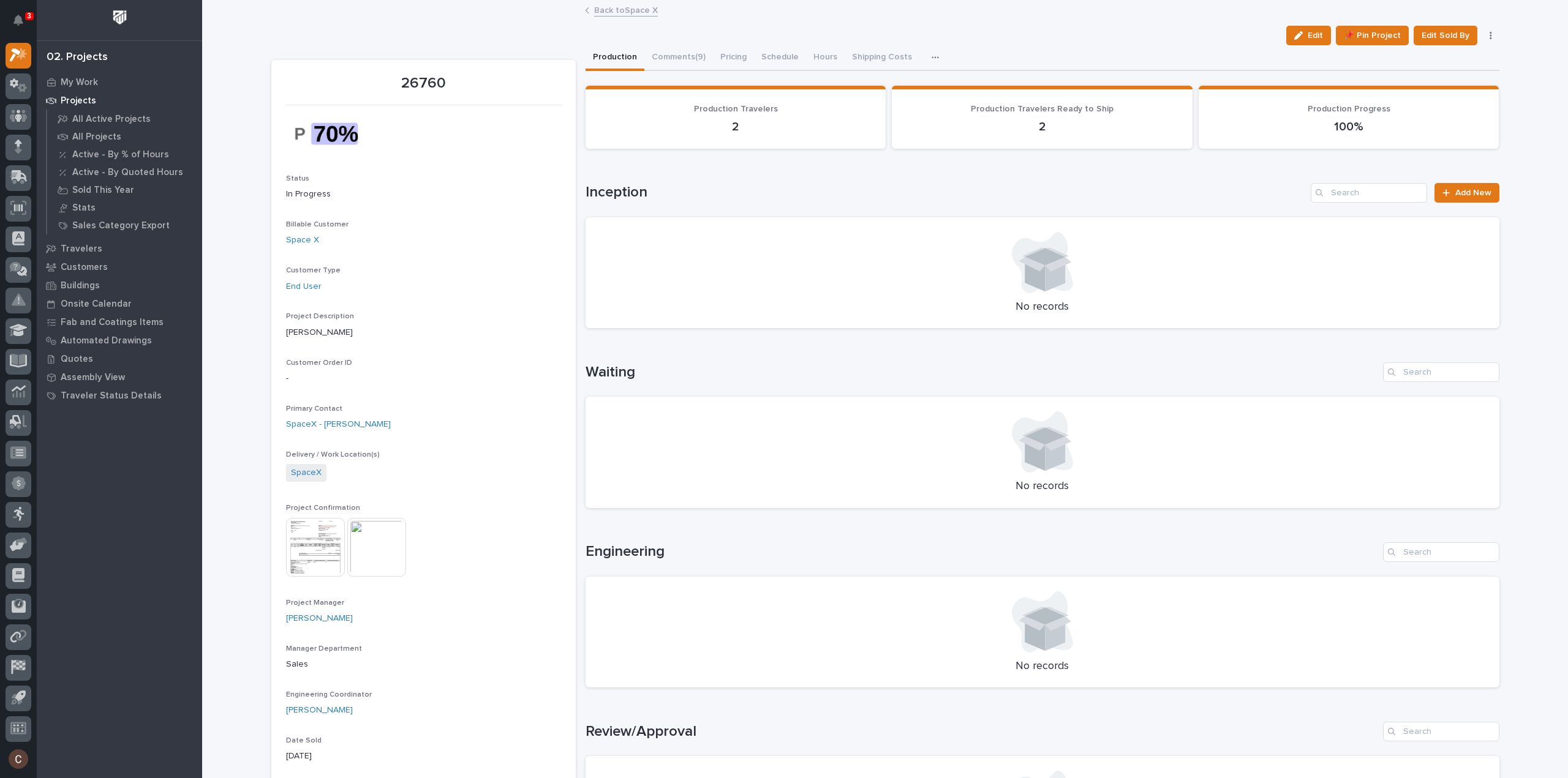
click at [298, 560] on img at bounding box center [315, 547] width 59 height 59
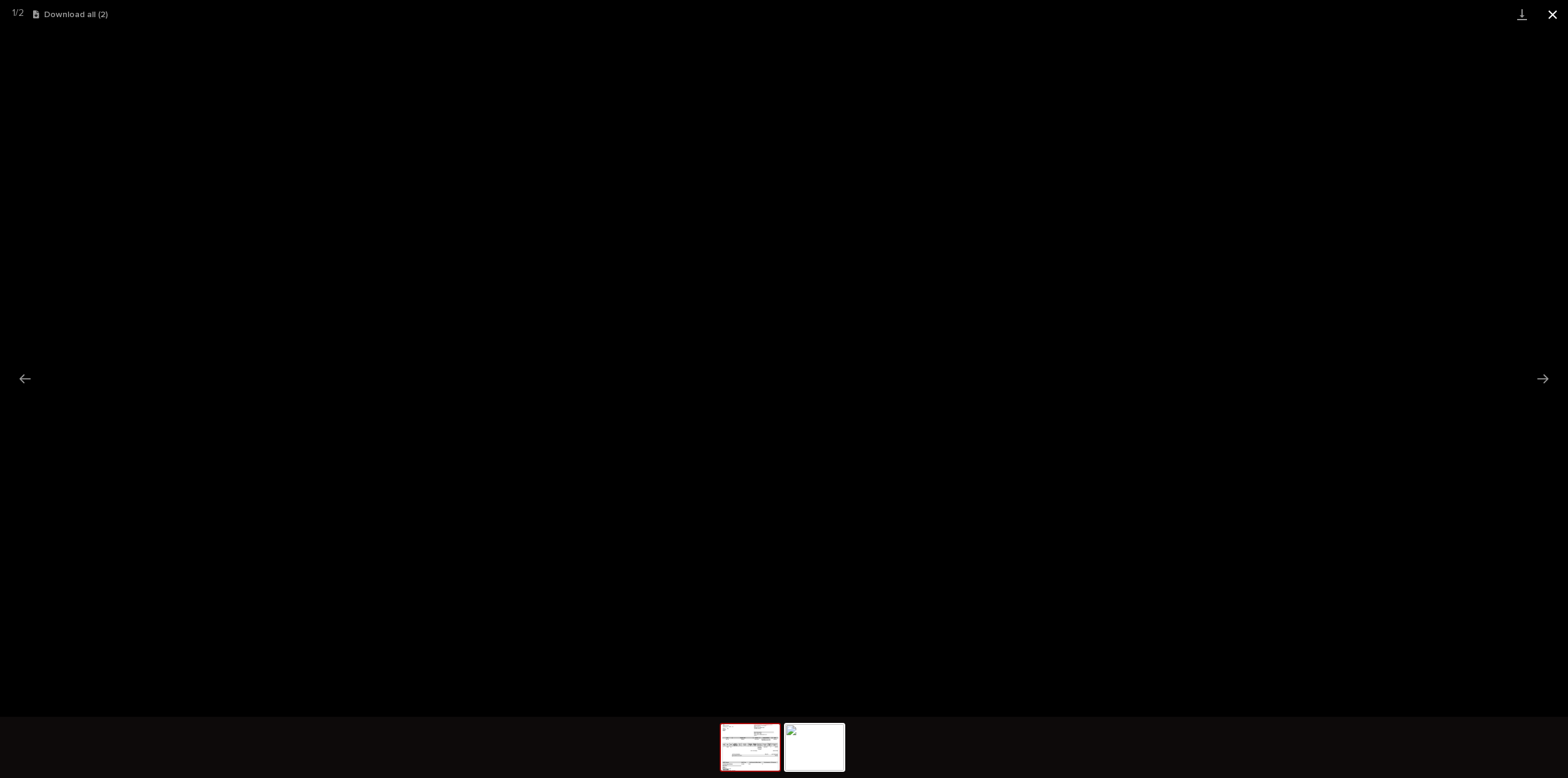
click at [1552, 14] on button "Close gallery" at bounding box center [1552, 14] width 30 height 28
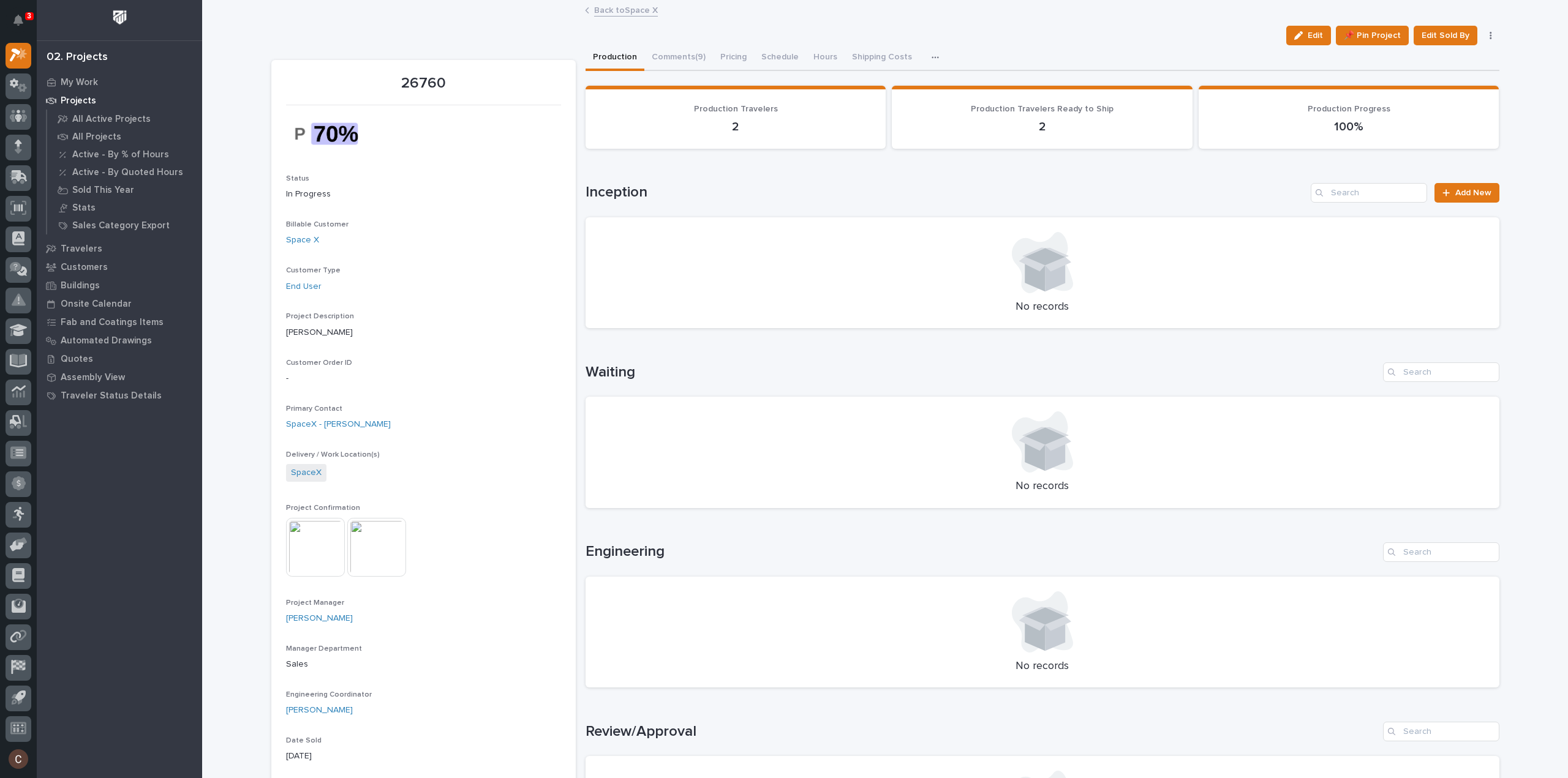
click at [301, 555] on img at bounding box center [315, 547] width 59 height 59
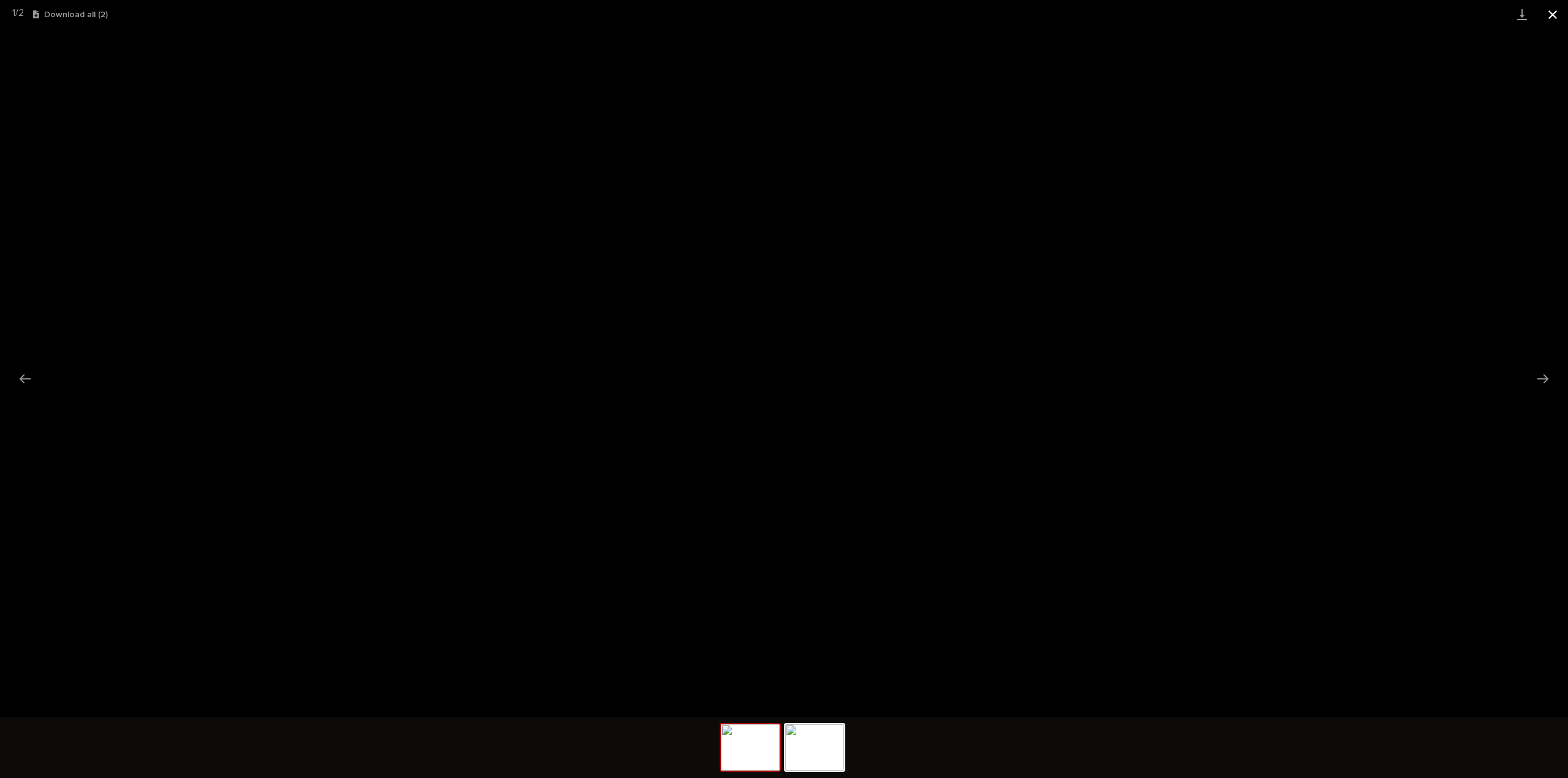
click at [1550, 16] on button "Close gallery" at bounding box center [1552, 14] width 30 height 28
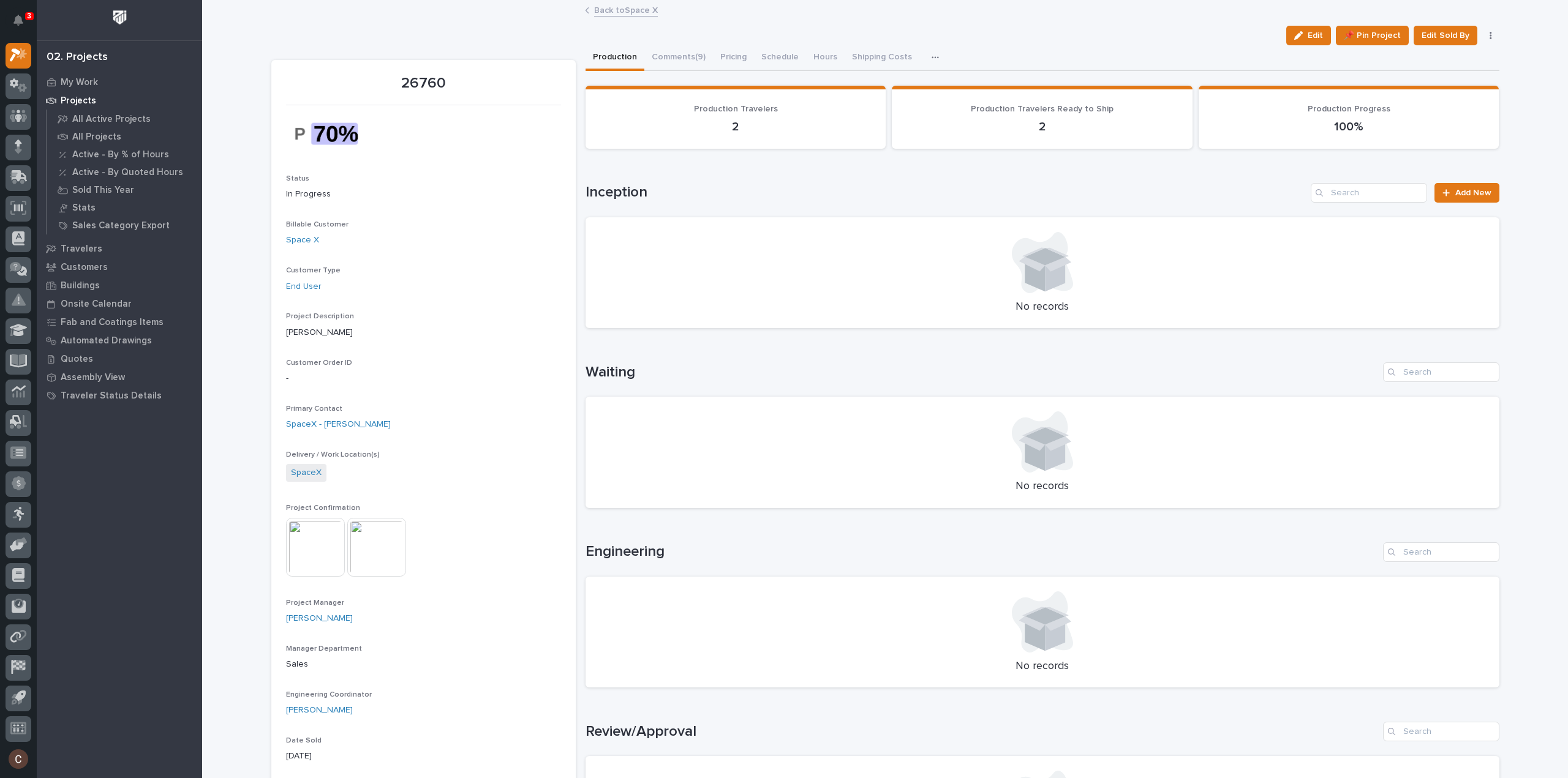
click at [397, 521] on img at bounding box center [376, 547] width 59 height 59
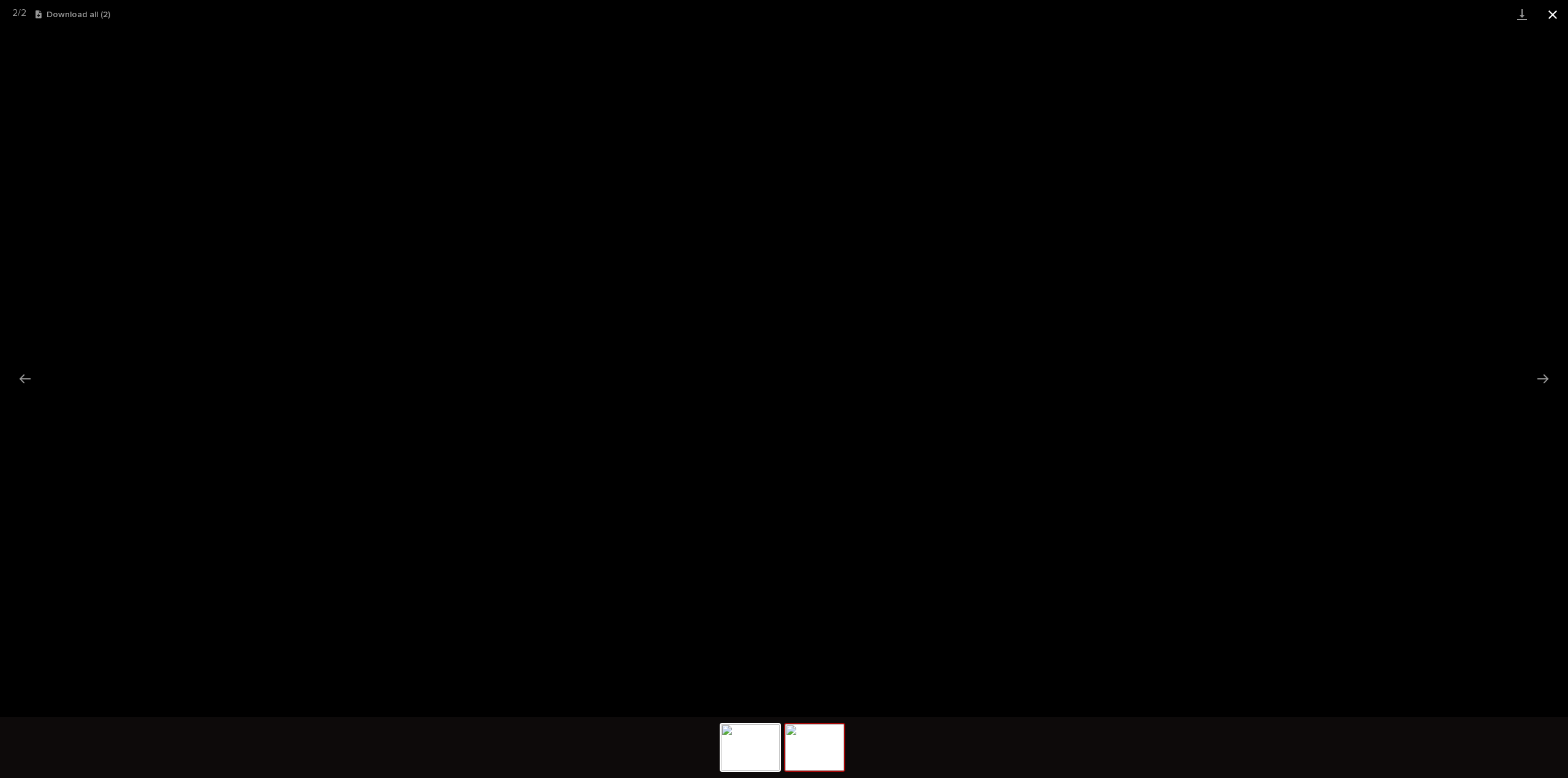
click at [1556, 12] on button "Close gallery" at bounding box center [1552, 14] width 30 height 28
